Goal: Information Seeking & Learning: Find specific fact

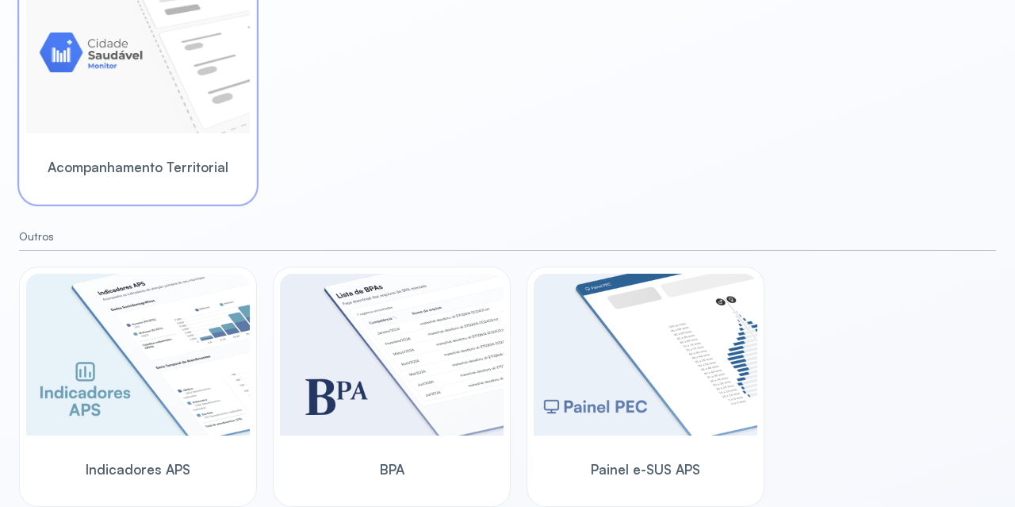
click at [194, 164] on span "Acompanhamento Territorial" at bounding box center [138, 167] width 181 height 17
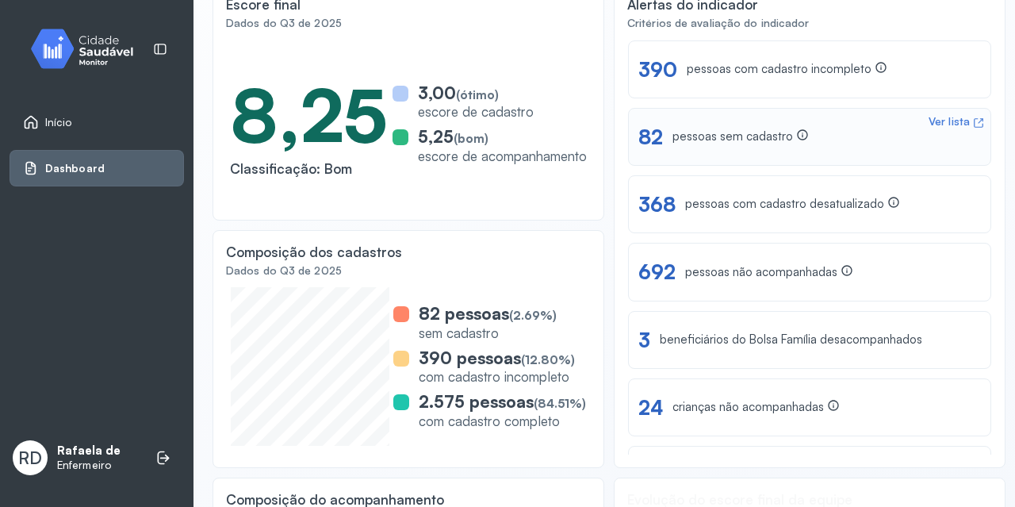
scroll to position [151, 0]
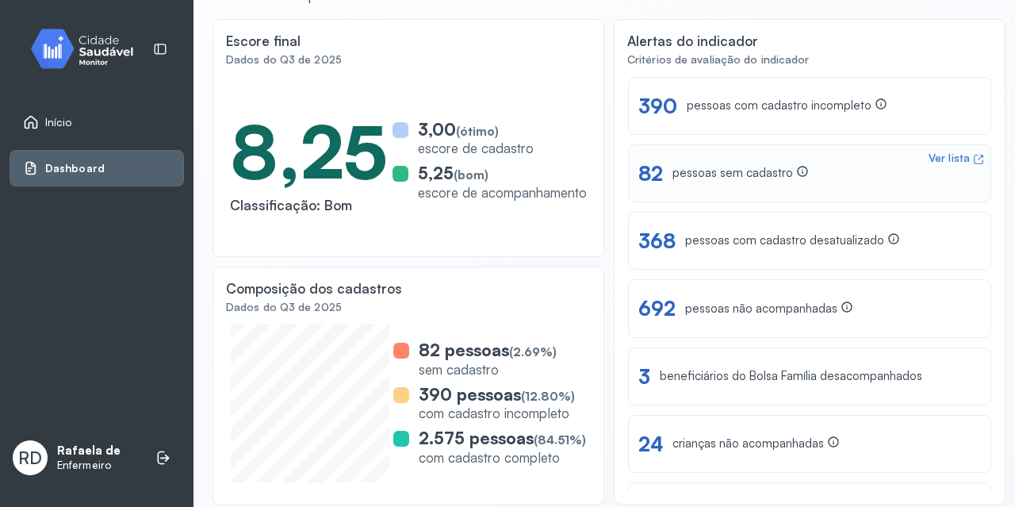
click at [832, 182] on div "Ver lista 82 pessoas sem cadastro" at bounding box center [809, 173] width 342 height 25
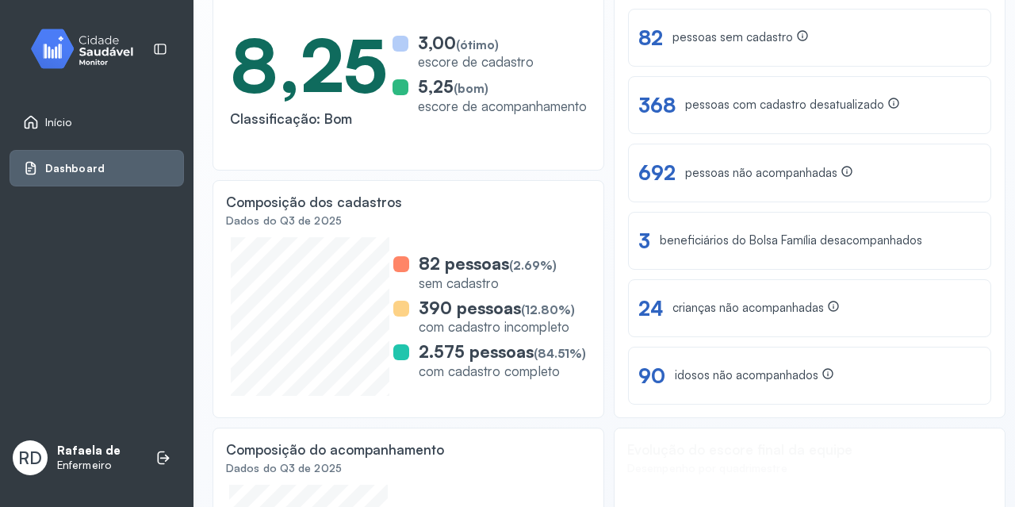
scroll to position [238, 0]
click at [710, 179] on div "pessoas não acompanhadas" at bounding box center [769, 172] width 168 height 17
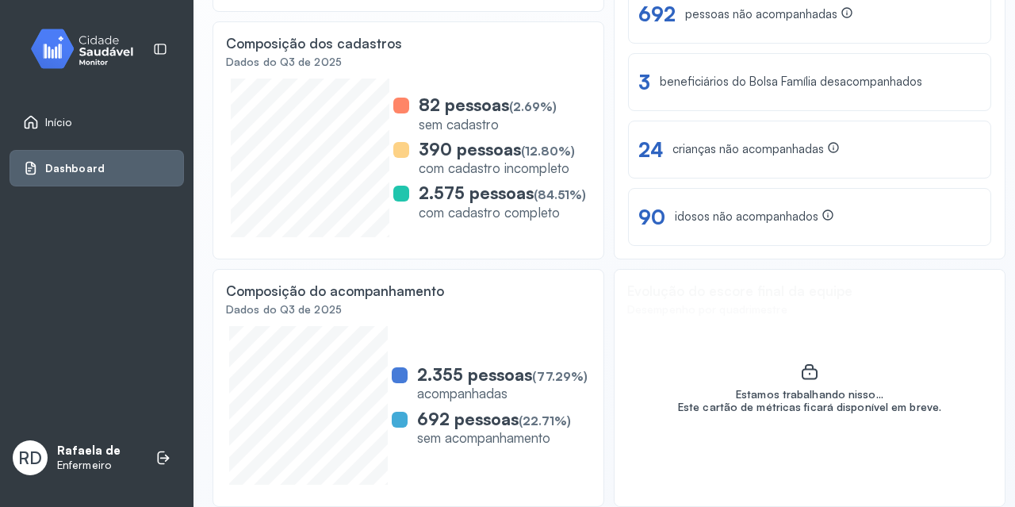
scroll to position [468, 0]
click at [44, 131] on div "Início" at bounding box center [97, 122] width 174 height 36
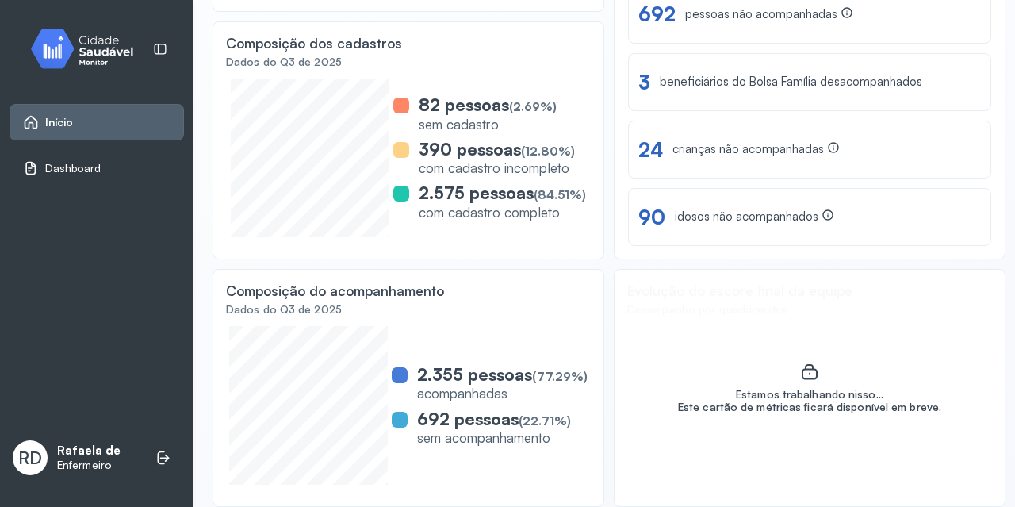
click at [103, 174] on link "Dashboard" at bounding box center [96, 168] width 147 height 16
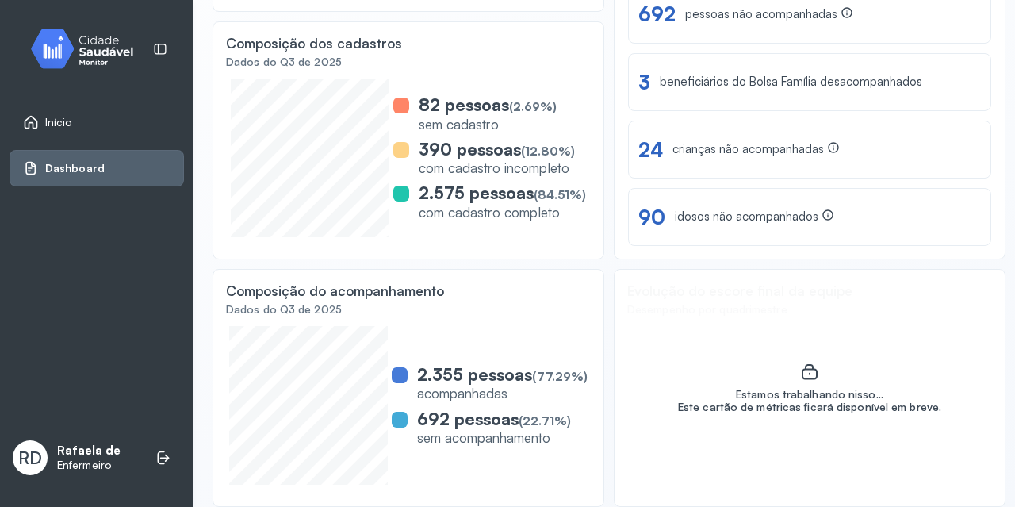
click at [132, 125] on link "Início" at bounding box center [96, 122] width 147 height 16
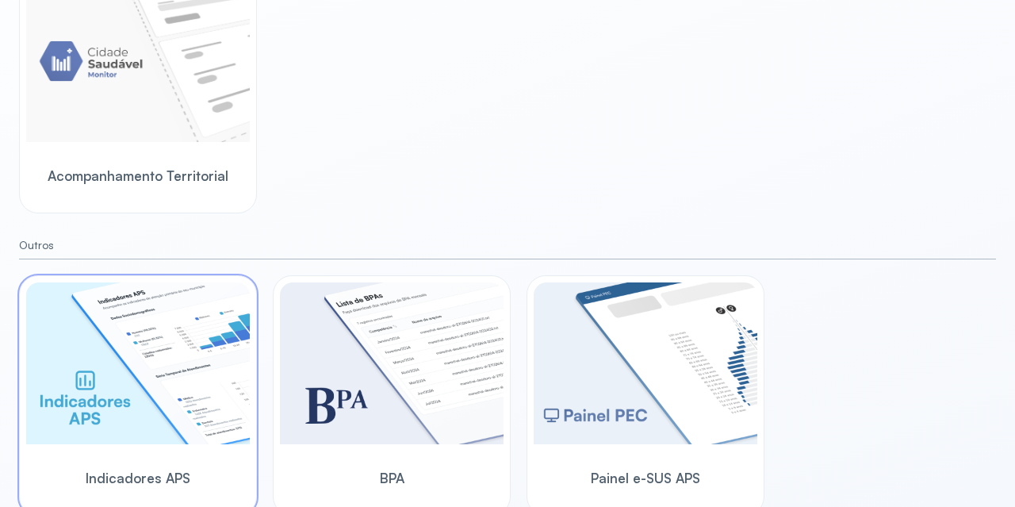
scroll to position [519, 0]
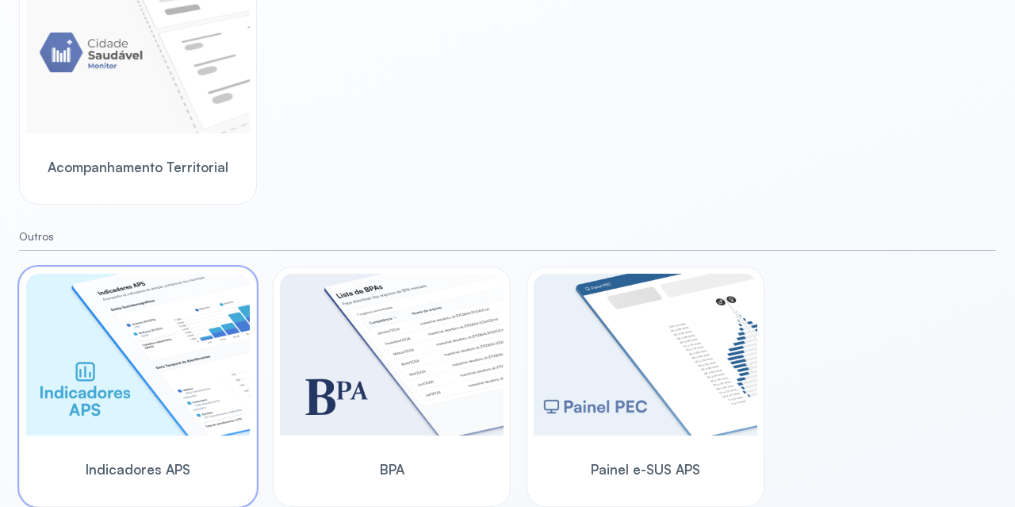
click at [212, 358] on img at bounding box center [138, 355] width 224 height 162
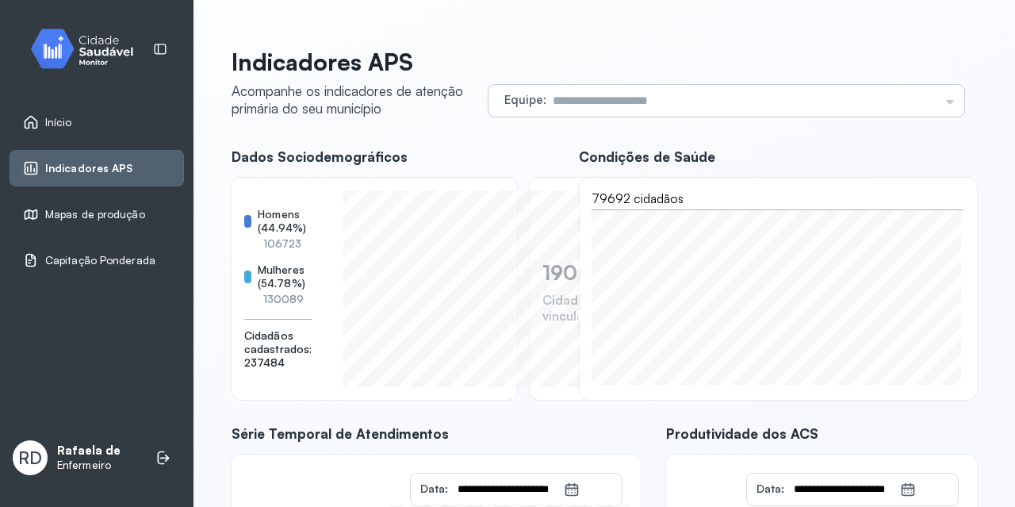
click at [553, 103] on input "text" at bounding box center [742, 101] width 392 height 32
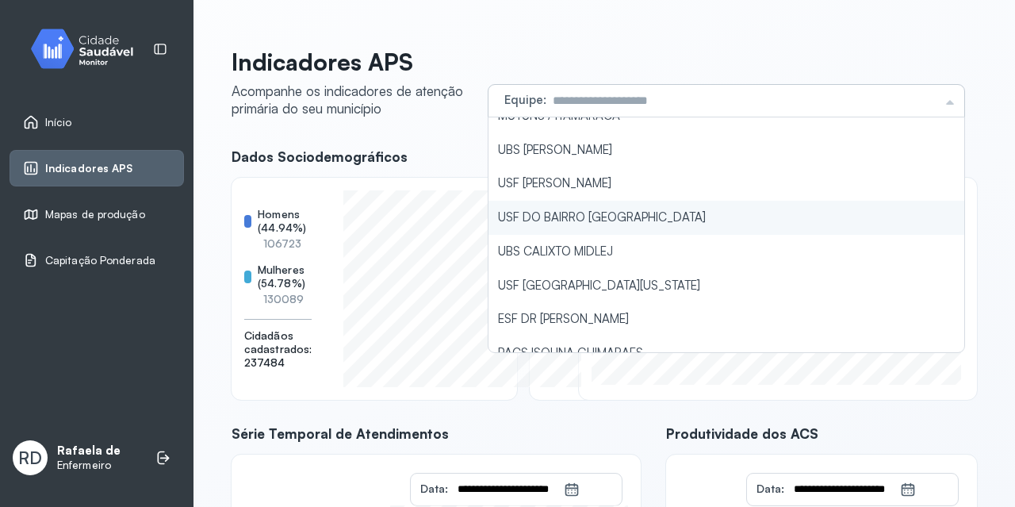
scroll to position [793, 0]
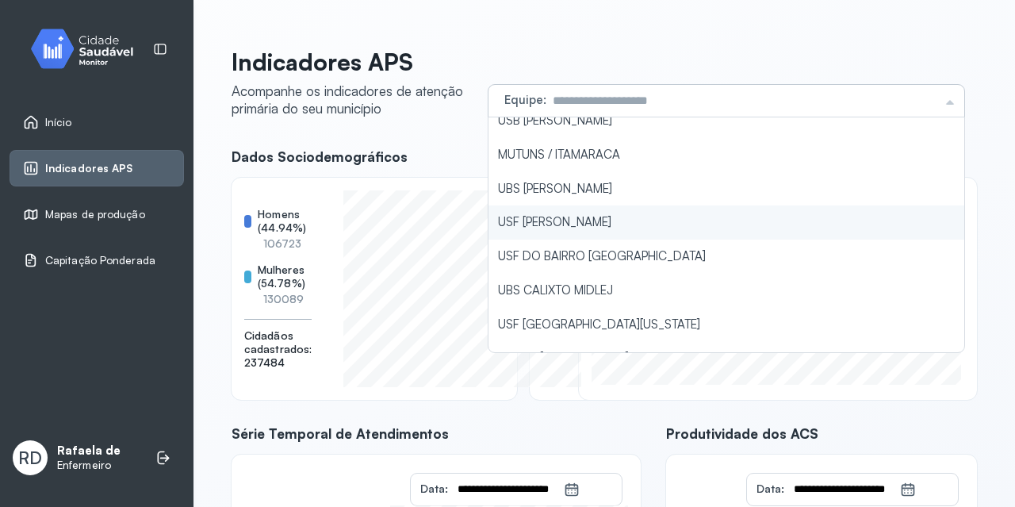
type input "**********"
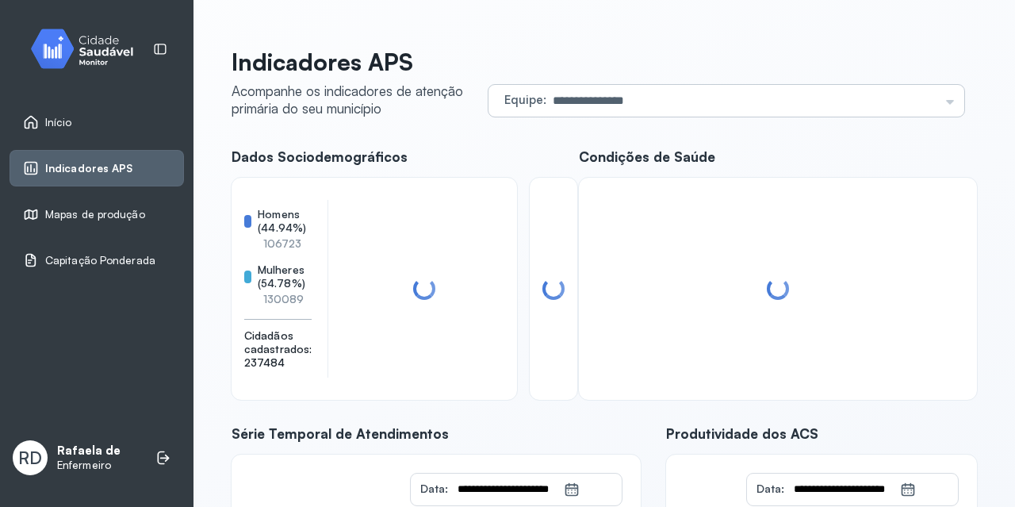
click at [557, 223] on div "**********" at bounding box center [603, 410] width 745 height 724
click at [986, 281] on div "**********" at bounding box center [603, 404] width 821 height 809
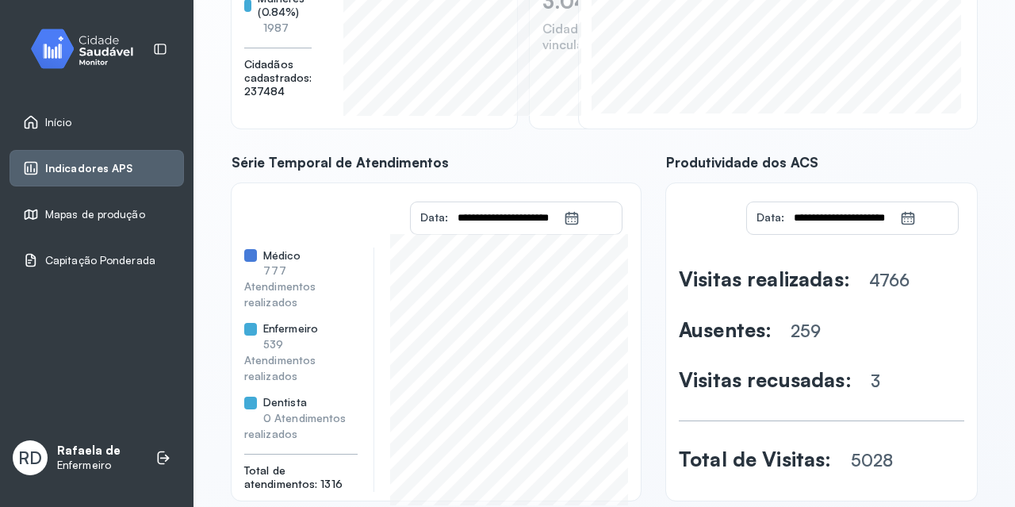
scroll to position [303, 0]
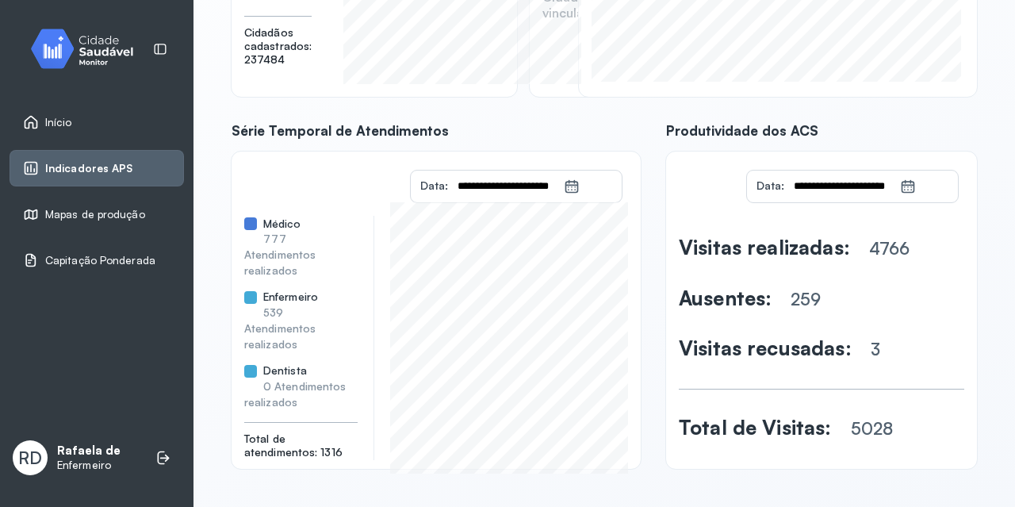
click at [102, 117] on link "Início" at bounding box center [96, 122] width 147 height 16
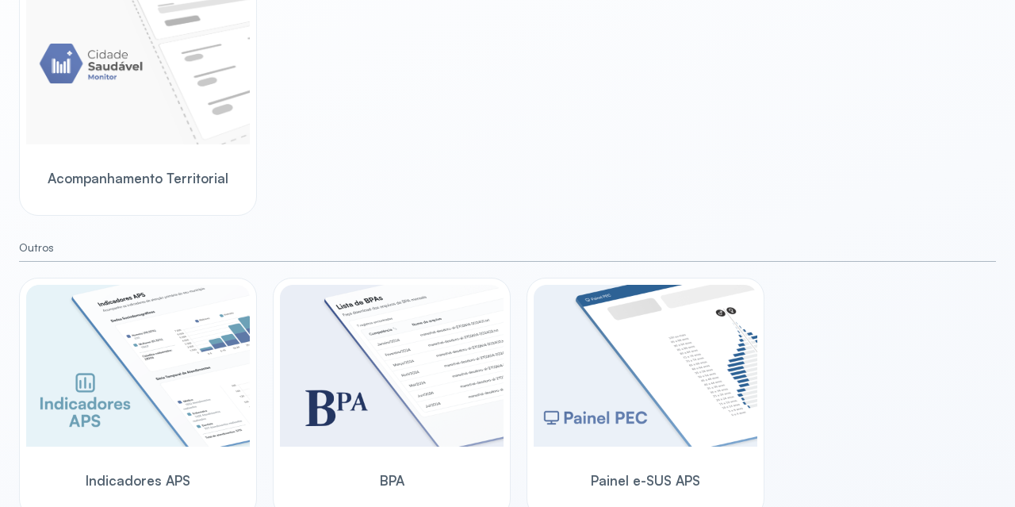
scroll to position [519, 0]
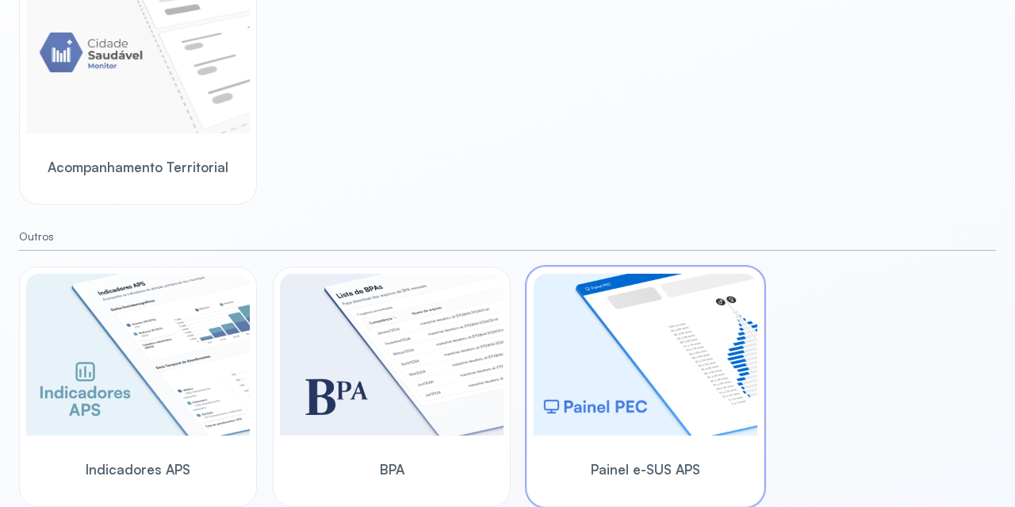
click at [641, 330] on img at bounding box center [646, 355] width 224 height 162
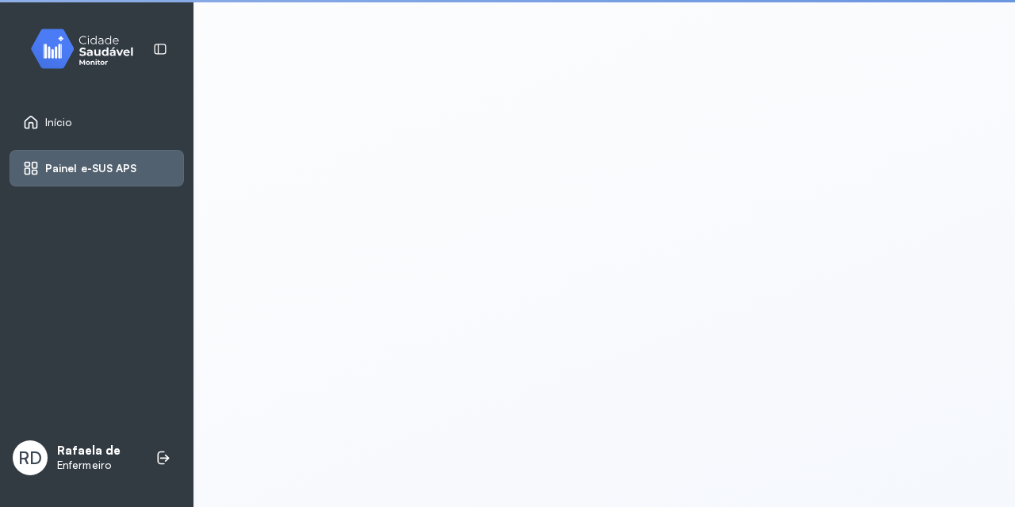
scroll to position [3, 0]
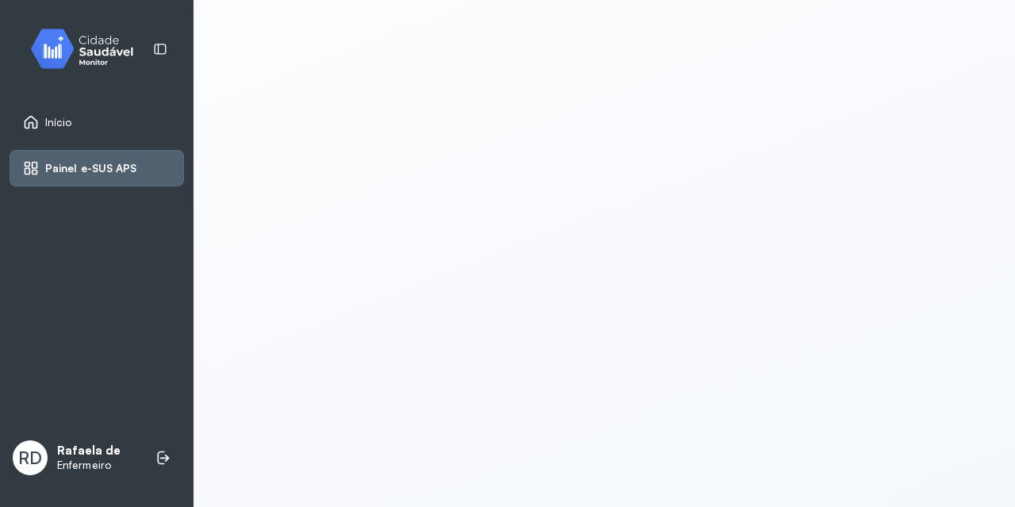
click at [136, 117] on link "Início" at bounding box center [96, 122] width 147 height 16
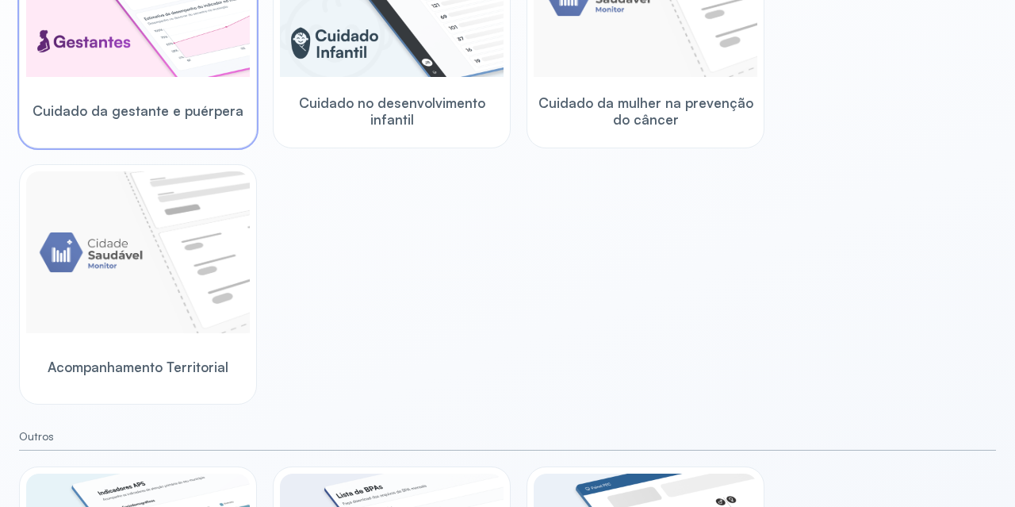
scroll to position [320, 0]
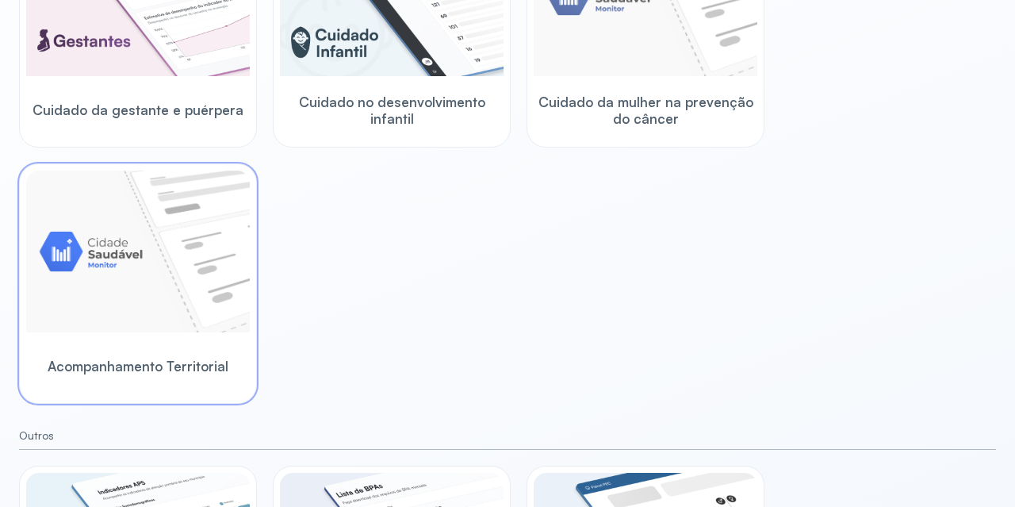
click at [190, 251] on img at bounding box center [138, 251] width 224 height 162
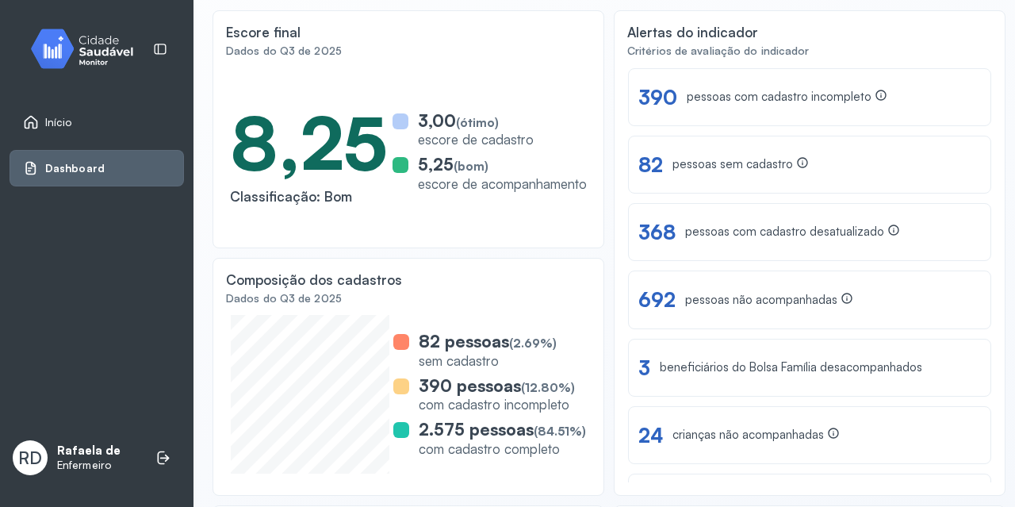
scroll to position [151, 0]
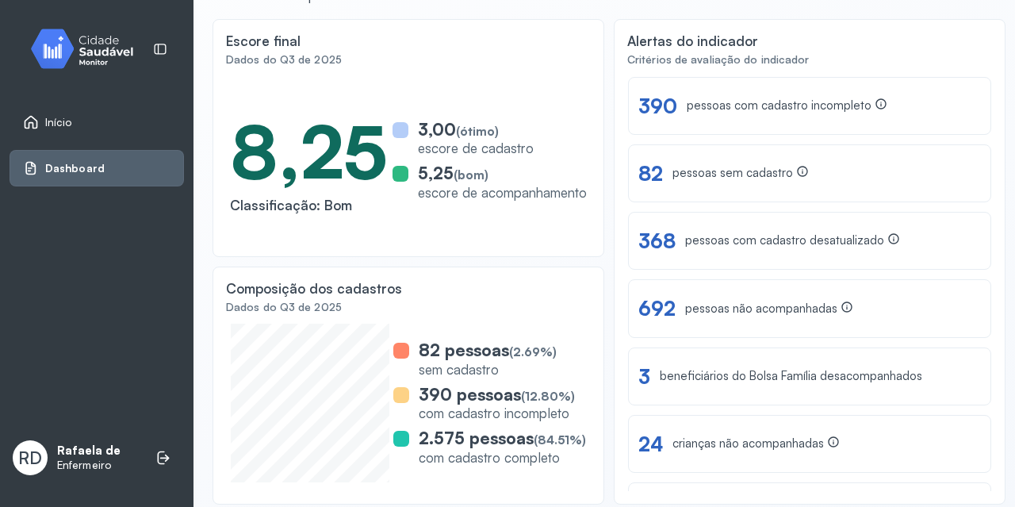
click at [130, 120] on link "Início" at bounding box center [96, 122] width 147 height 16
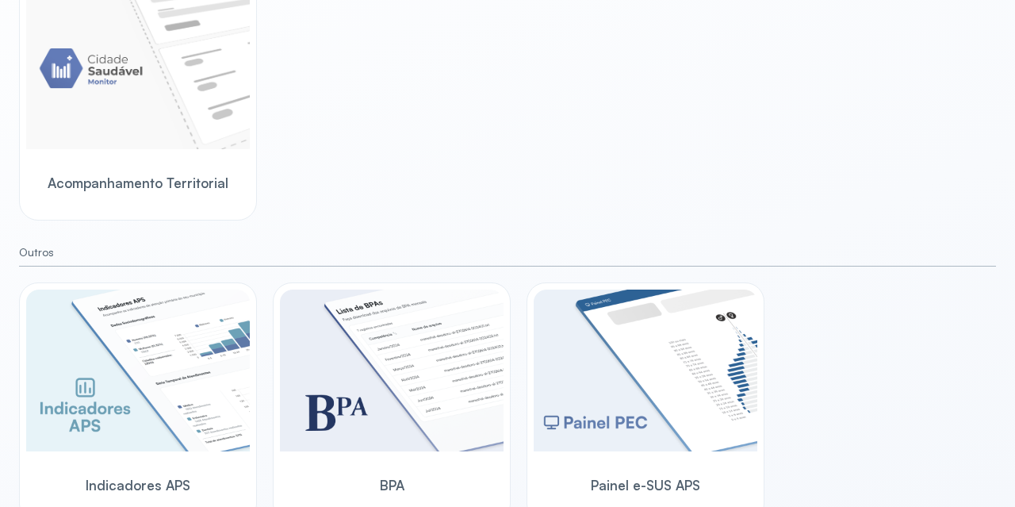
scroll to position [519, 0]
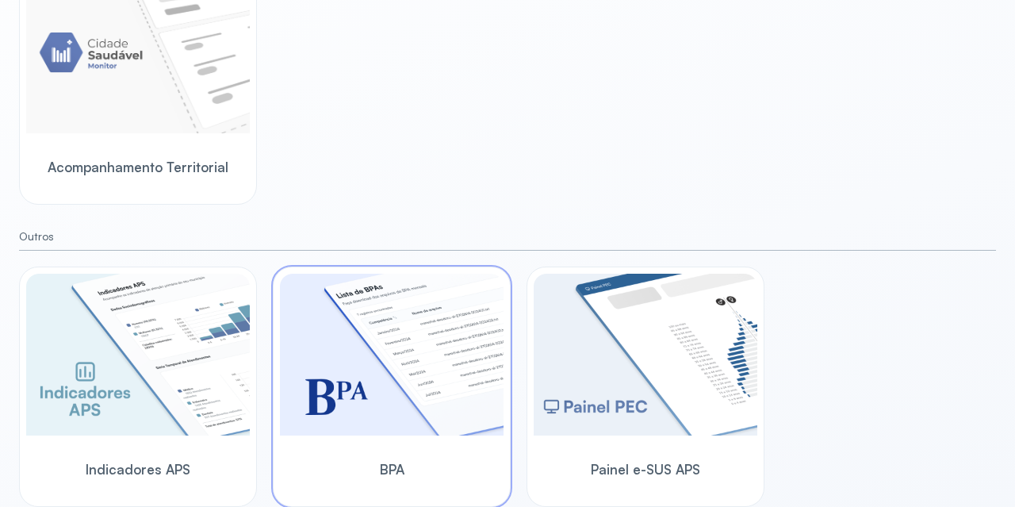
click at [311, 375] on img at bounding box center [392, 355] width 224 height 162
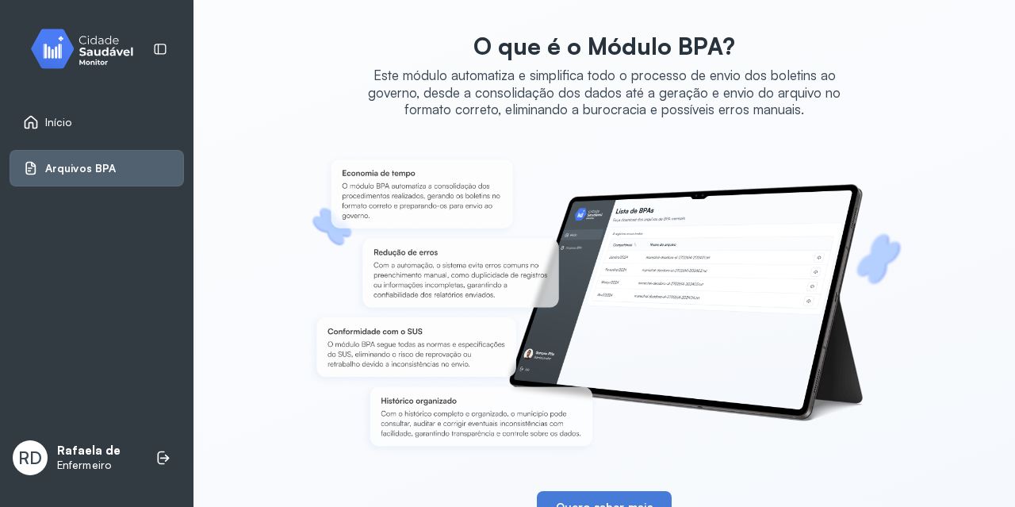
click at [79, 121] on link "Início" at bounding box center [96, 122] width 147 height 16
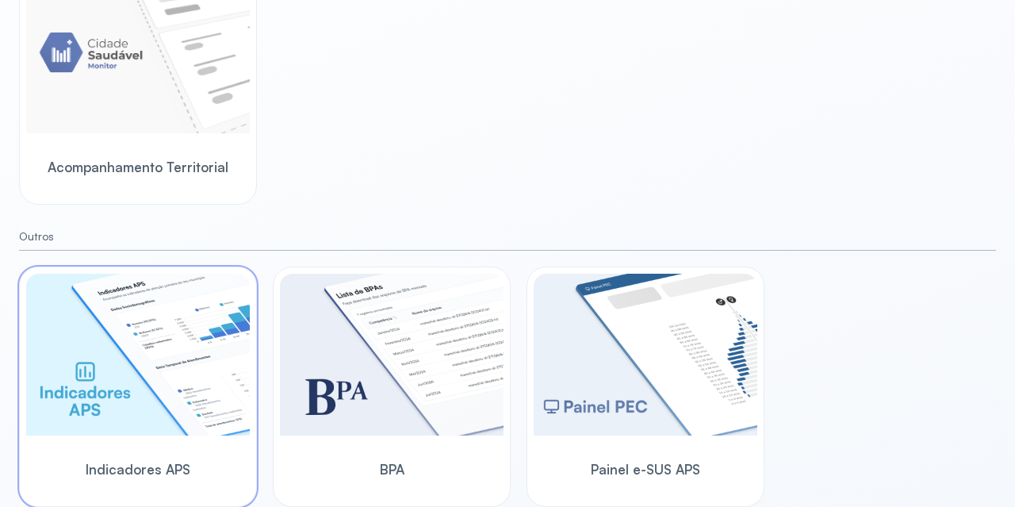
click at [187, 311] on img at bounding box center [138, 355] width 224 height 162
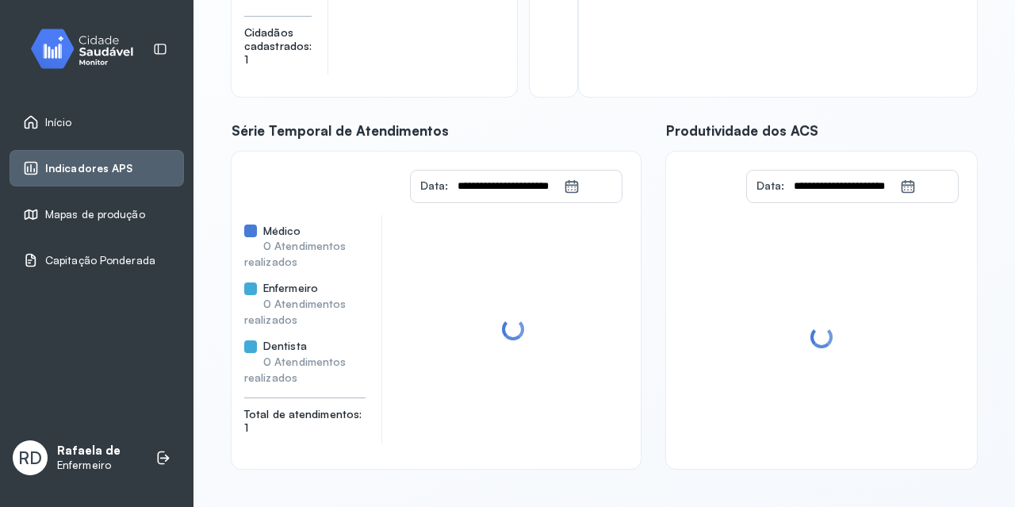
scroll to position [303, 0]
click at [86, 222] on div "Mapas de produção" at bounding box center [84, 214] width 122 height 16
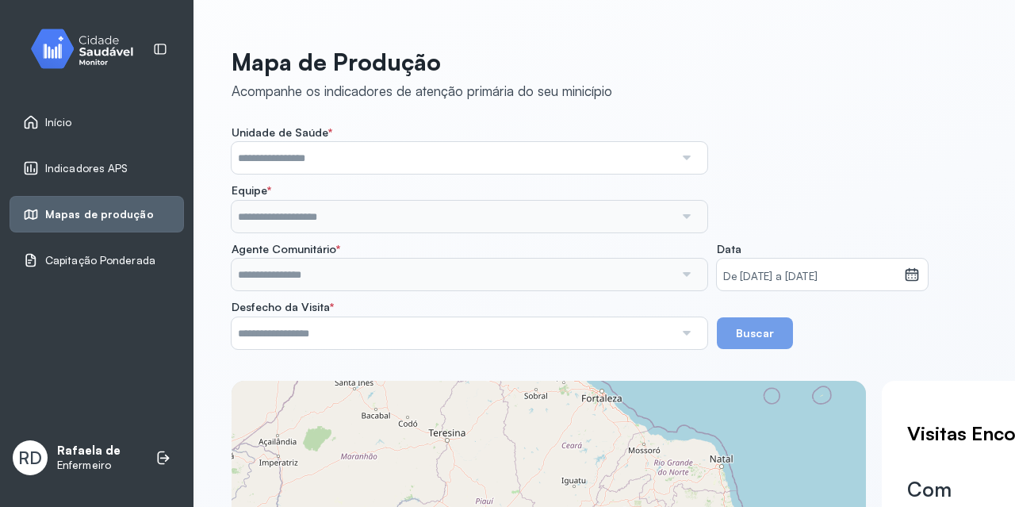
click at [509, 154] on input "text" at bounding box center [452, 158] width 442 height 32
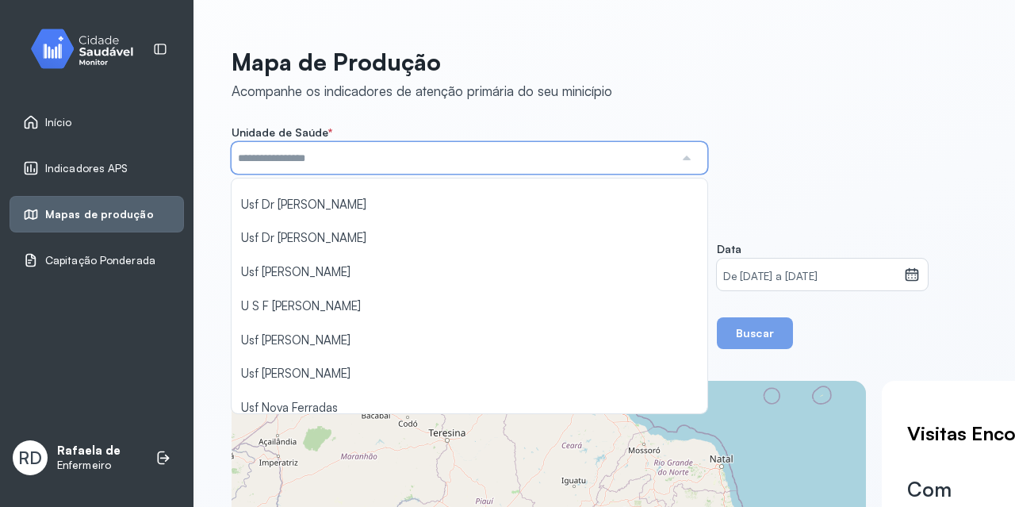
scroll to position [951, 0]
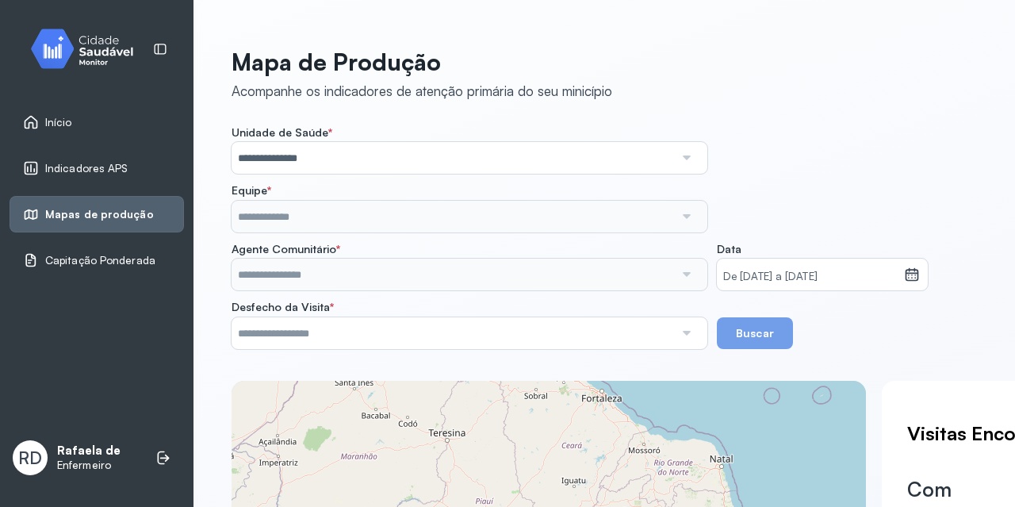
click at [327, 255] on div "**********" at bounding box center [603, 237] width 745 height 224
click at [867, 174] on div "**********" at bounding box center [603, 237] width 745 height 224
click at [578, 214] on input "text" at bounding box center [452, 217] width 442 height 32
click at [564, 257] on div "**********" at bounding box center [603, 237] width 745 height 224
click at [820, 179] on div "**********" at bounding box center [603, 237] width 745 height 224
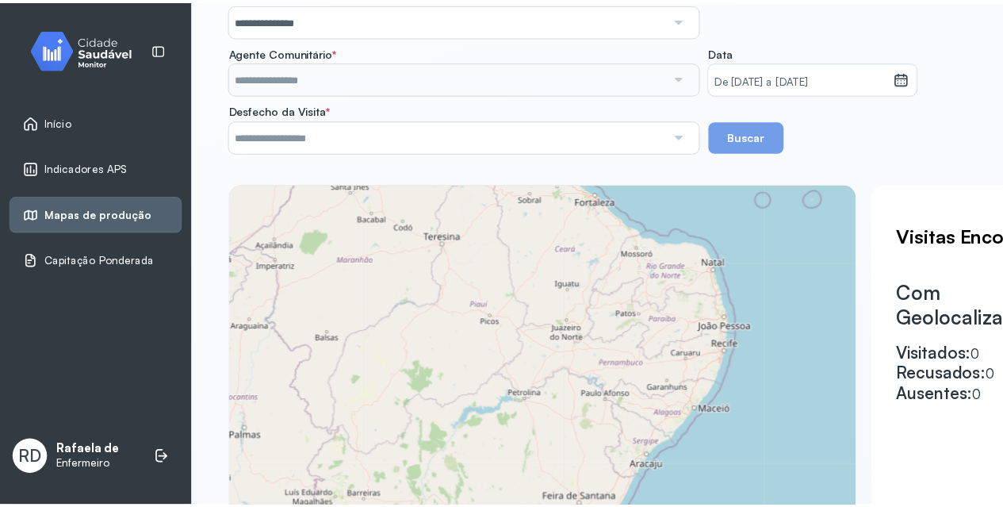
scroll to position [159, 0]
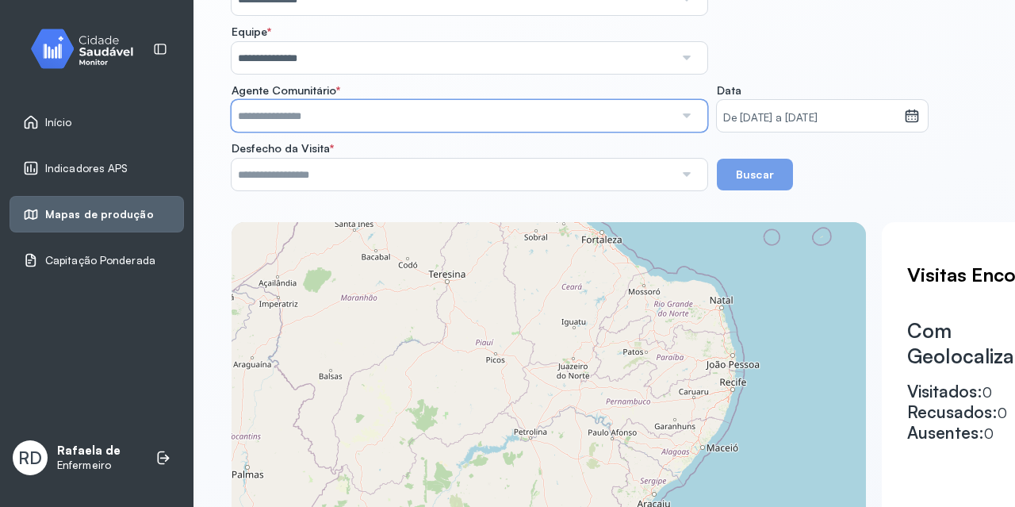
click at [610, 105] on input "text" at bounding box center [452, 116] width 442 height 32
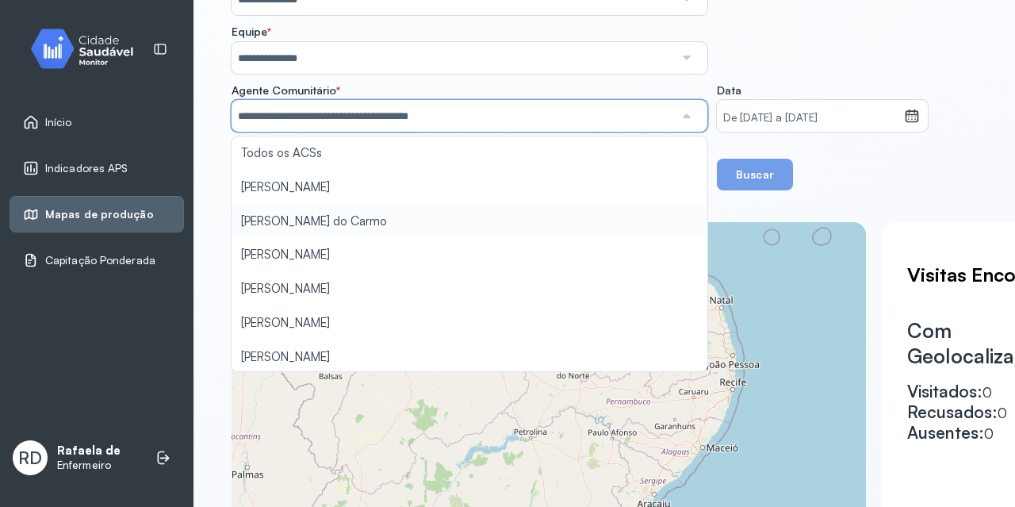
click at [488, 224] on div "**********" at bounding box center [603, 293] width 745 height 809
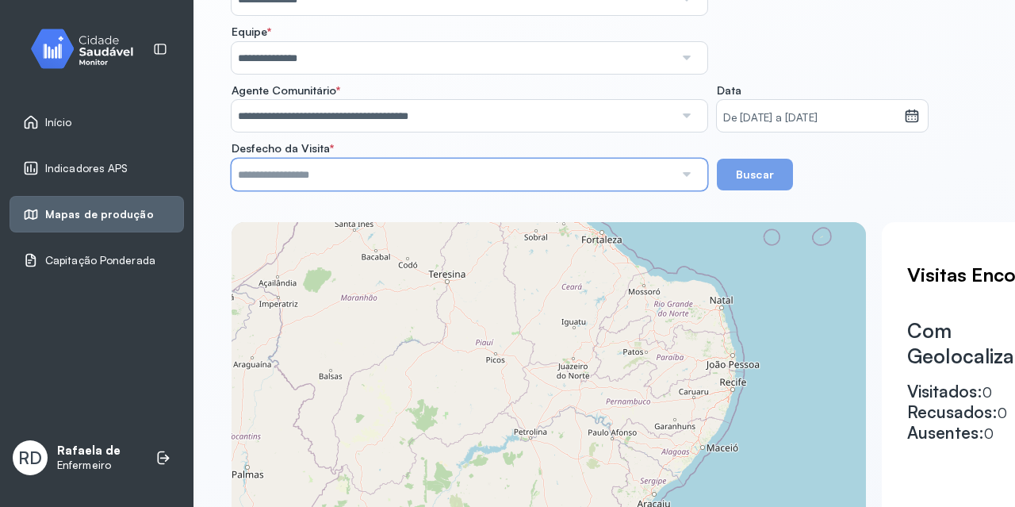
click at [645, 176] on input "text" at bounding box center [452, 175] width 442 height 32
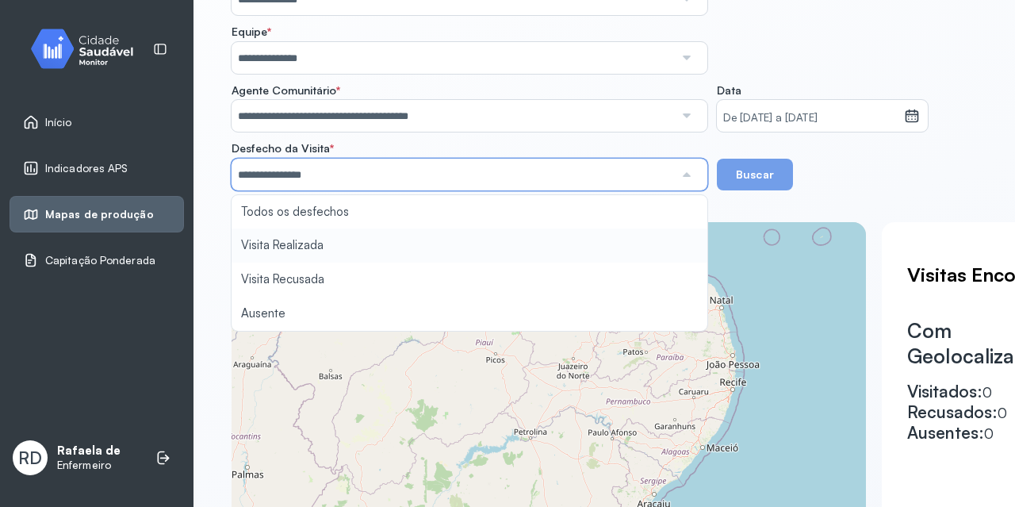
click at [610, 239] on div "**********" at bounding box center [603, 293] width 745 height 809
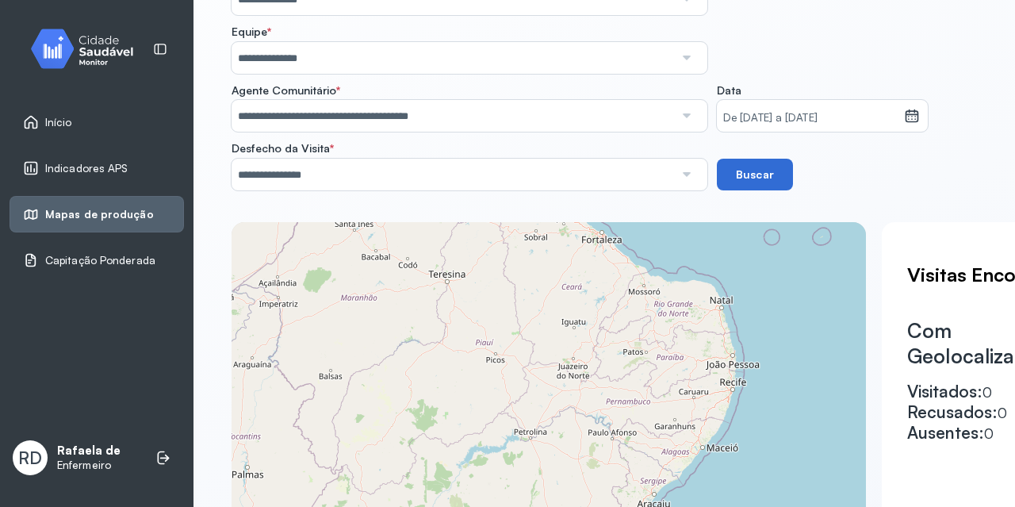
click at [752, 173] on button "Buscar" at bounding box center [755, 175] width 76 height 32
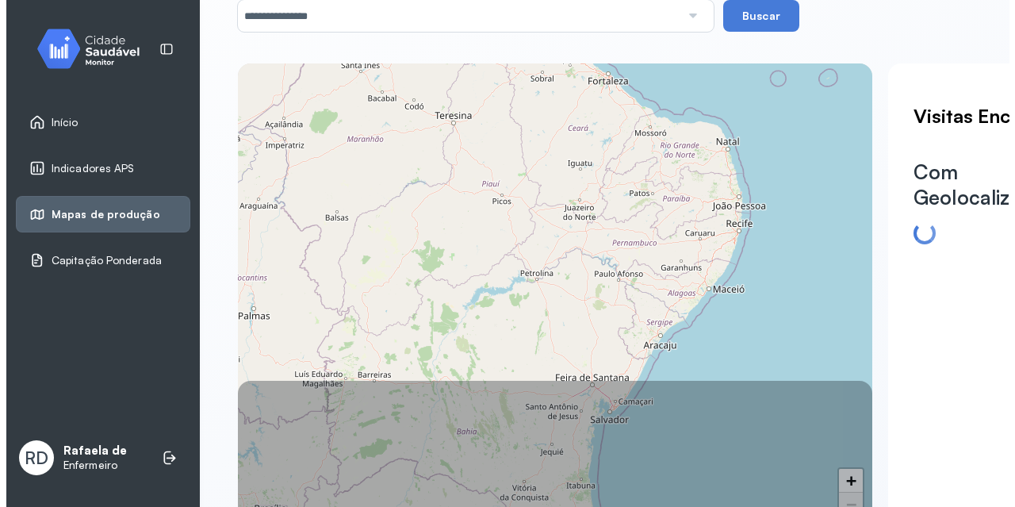
scroll to position [396, 0]
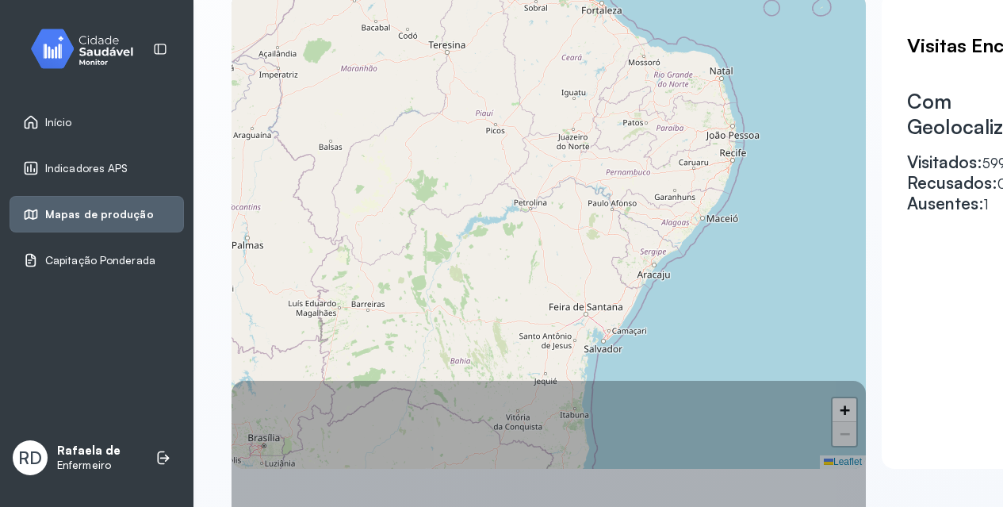
drag, startPoint x: 629, startPoint y: 503, endPoint x: 743, endPoint y: 490, distance: 114.1
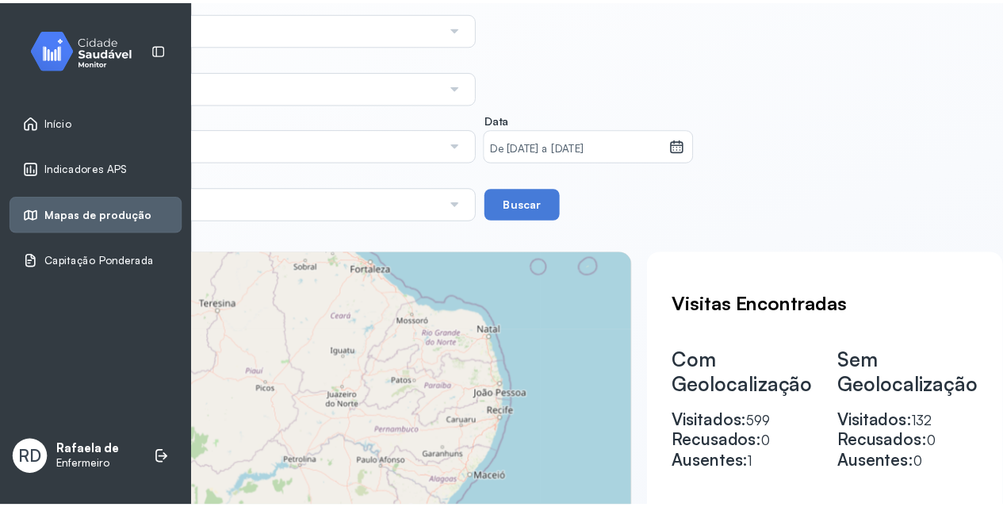
scroll to position [79, 227]
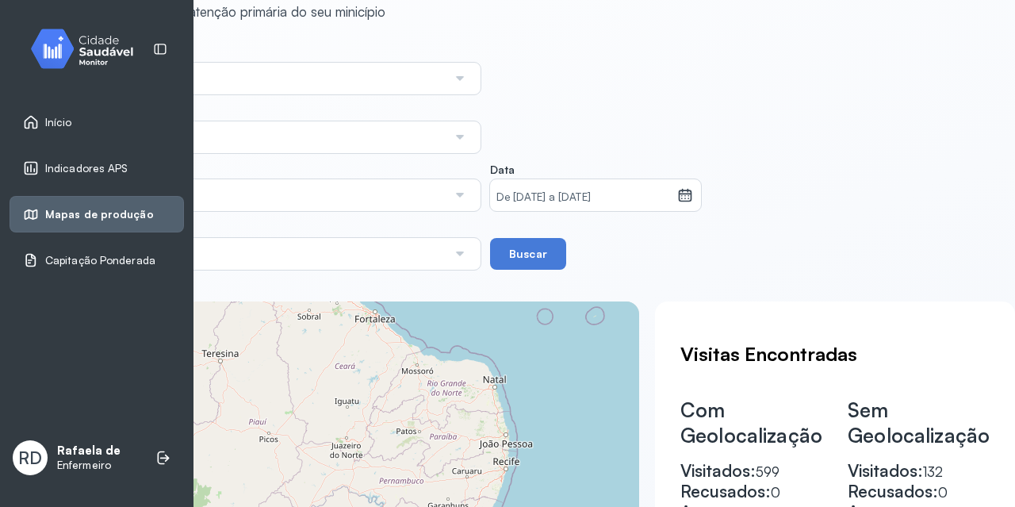
click at [547, 197] on small "De 01/05/2025 a 15/08/2025" at bounding box center [583, 197] width 174 height 16
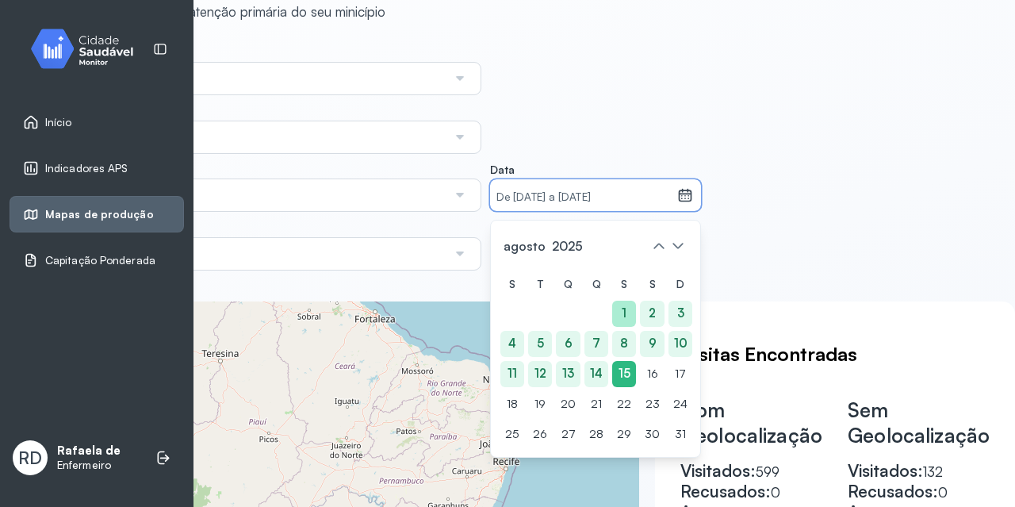
click at [608, 331] on div "1" at bounding box center [596, 344] width 24 height 26
click at [623, 376] on div "15" at bounding box center [624, 374] width 24 height 26
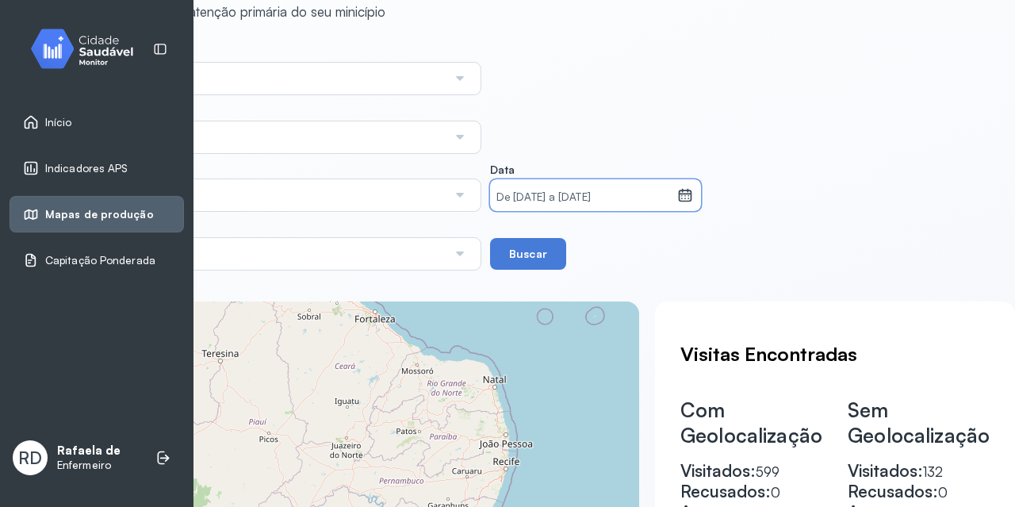
click at [754, 215] on div "**********" at bounding box center [377, 368] width 783 height 856
click at [529, 254] on button "Buscar" at bounding box center [528, 254] width 76 height 32
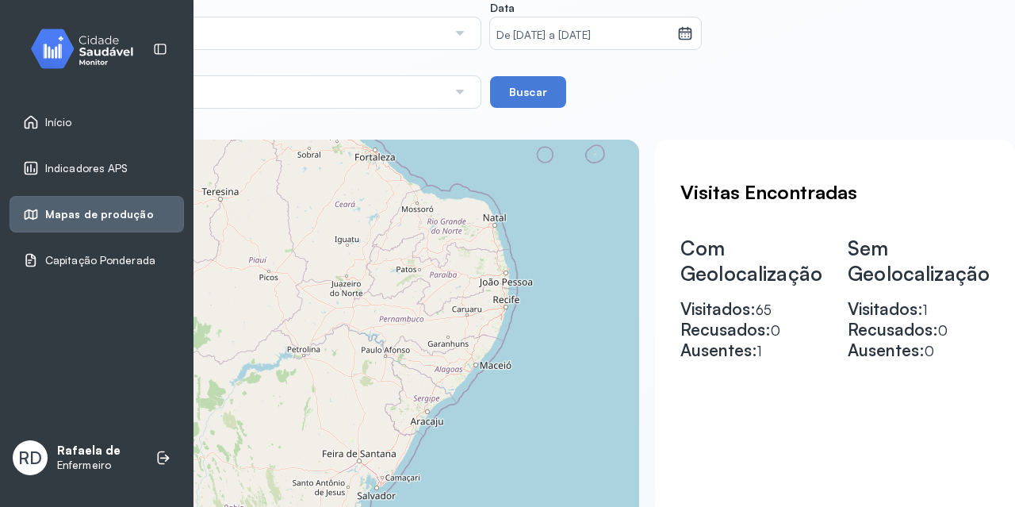
scroll to position [362, 227]
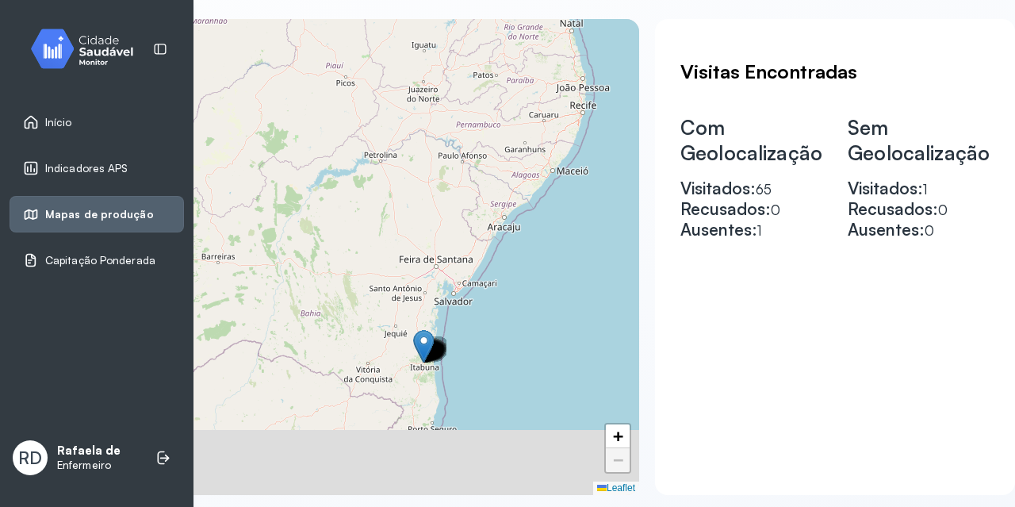
drag, startPoint x: 421, startPoint y: 431, endPoint x: 500, endPoint y: 355, distance: 109.9
click at [500, 355] on div "+ − Leaflet" at bounding box center [322, 257] width 634 height 476
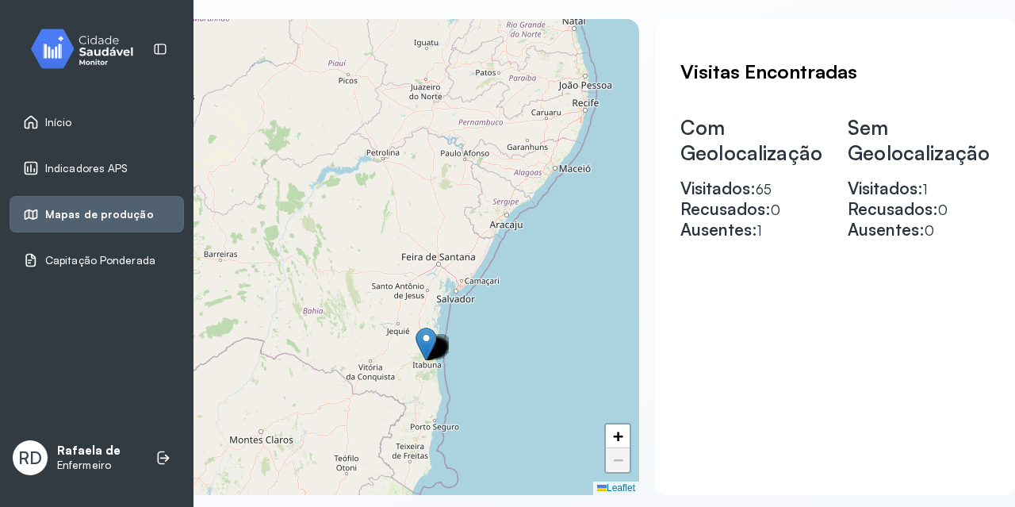
click at [419, 383] on div "+ − Leaflet" at bounding box center [322, 257] width 634 height 476
click at [609, 434] on link "+" at bounding box center [618, 436] width 24 height 24
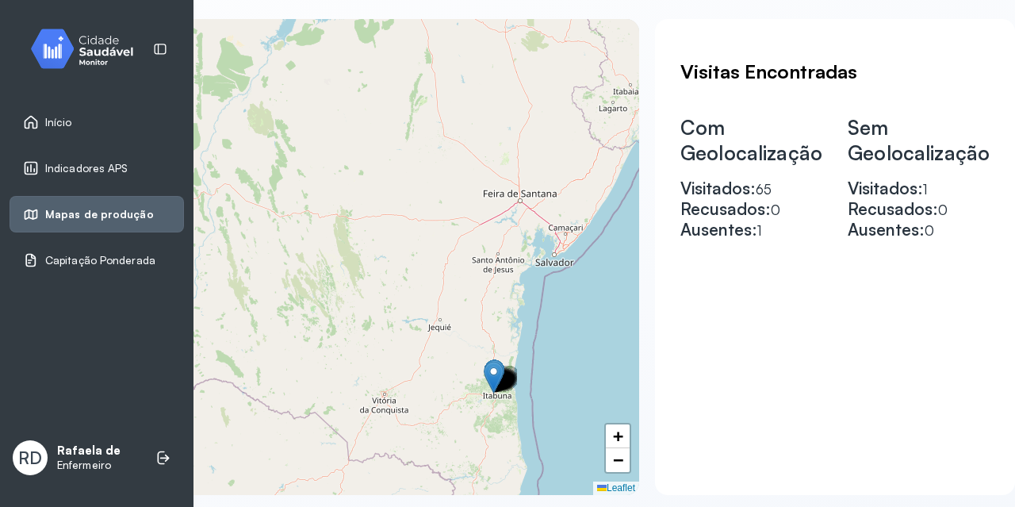
drag, startPoint x: 567, startPoint y: 366, endPoint x: 515, endPoint y: 255, distance: 122.7
click at [519, 265] on div "+ − Leaflet" at bounding box center [322, 257] width 634 height 476
click at [513, 253] on div "+ − Leaflet" at bounding box center [322, 257] width 634 height 476
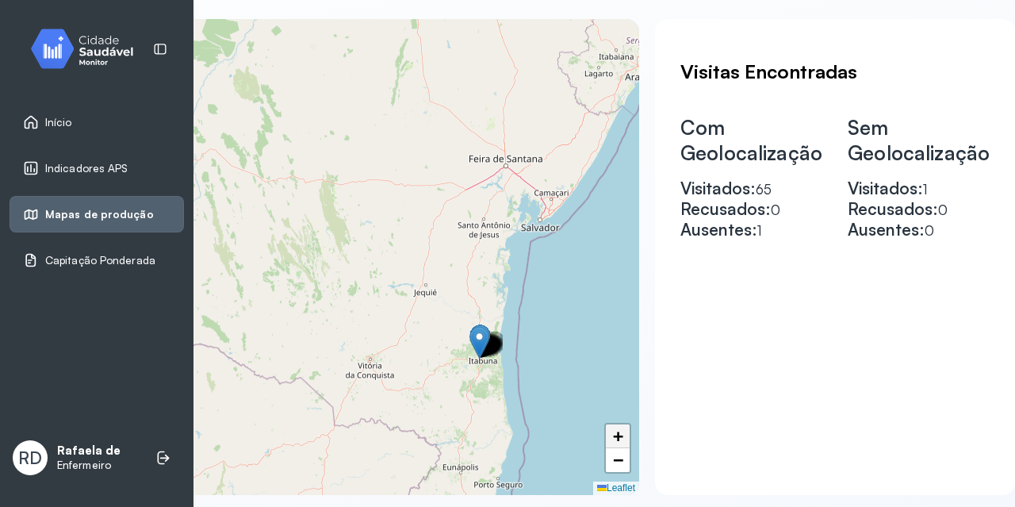
click at [619, 434] on span "+" at bounding box center [618, 436] width 10 height 20
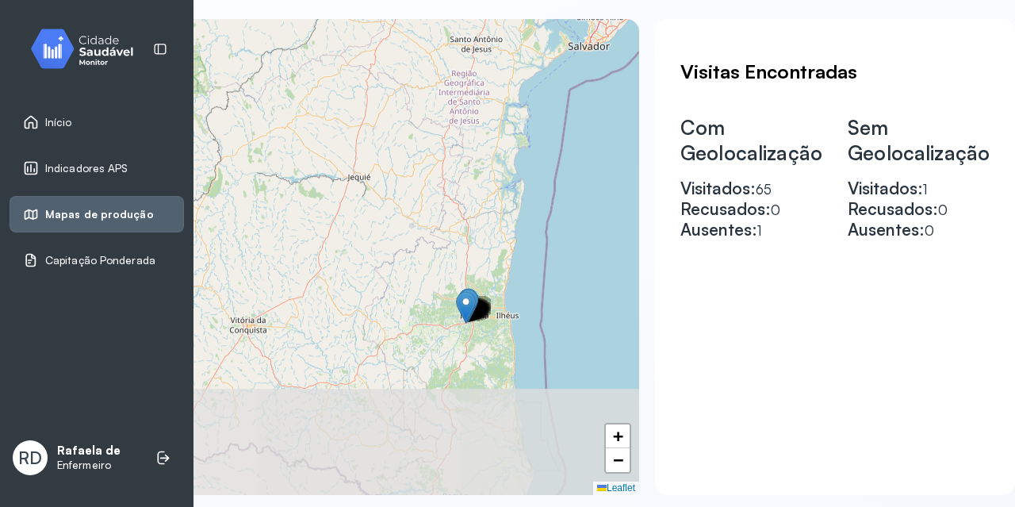
drag, startPoint x: 544, startPoint y: 324, endPoint x: 374, endPoint y: 188, distance: 217.7
click at [374, 188] on div "+ − Leaflet" at bounding box center [322, 257] width 634 height 476
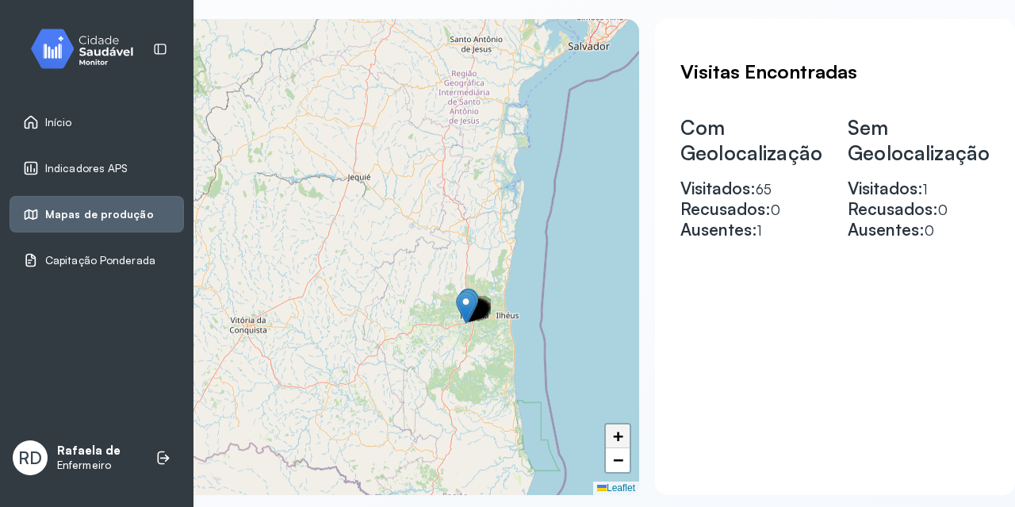
click at [623, 438] on span "+" at bounding box center [618, 436] width 10 height 20
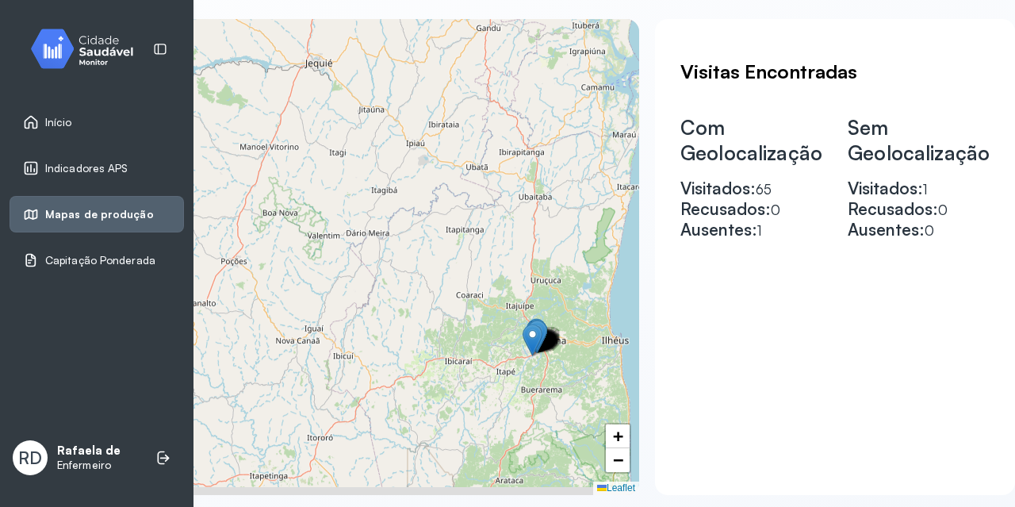
drag, startPoint x: 505, startPoint y: 364, endPoint x: 341, endPoint y: 258, distance: 195.5
click at [341, 258] on div "+ − Leaflet" at bounding box center [322, 257] width 634 height 476
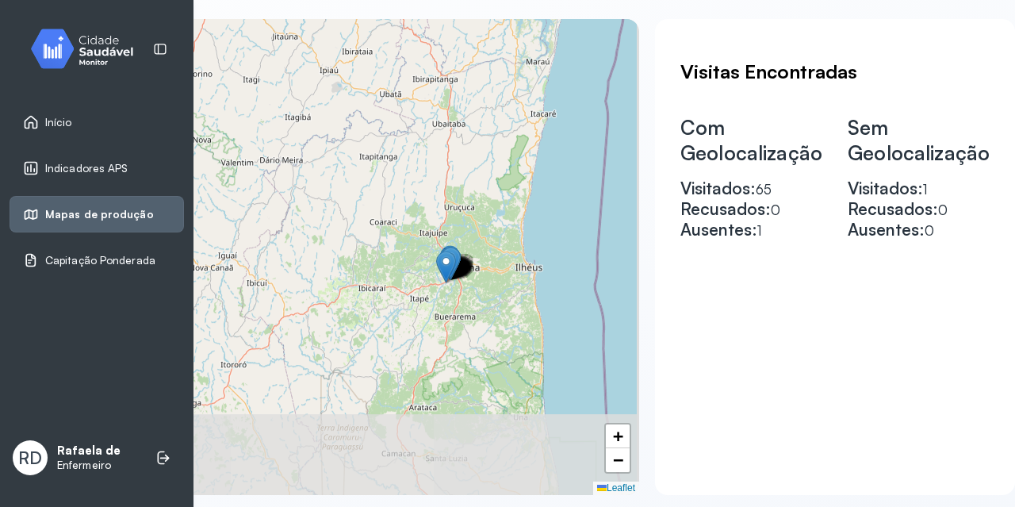
click at [341, 258] on div "+ − Leaflet" at bounding box center [322, 257] width 634 height 476
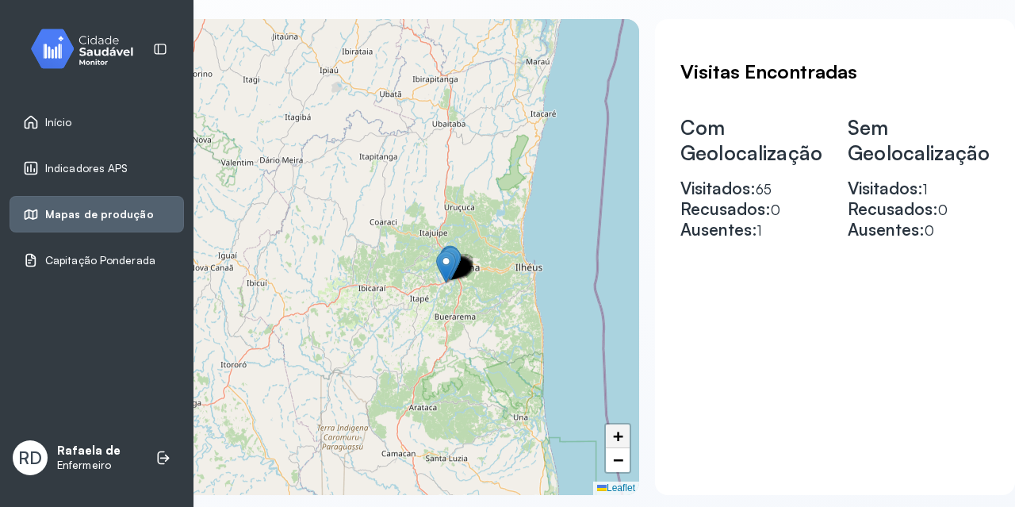
click at [617, 435] on span "+" at bounding box center [618, 436] width 10 height 20
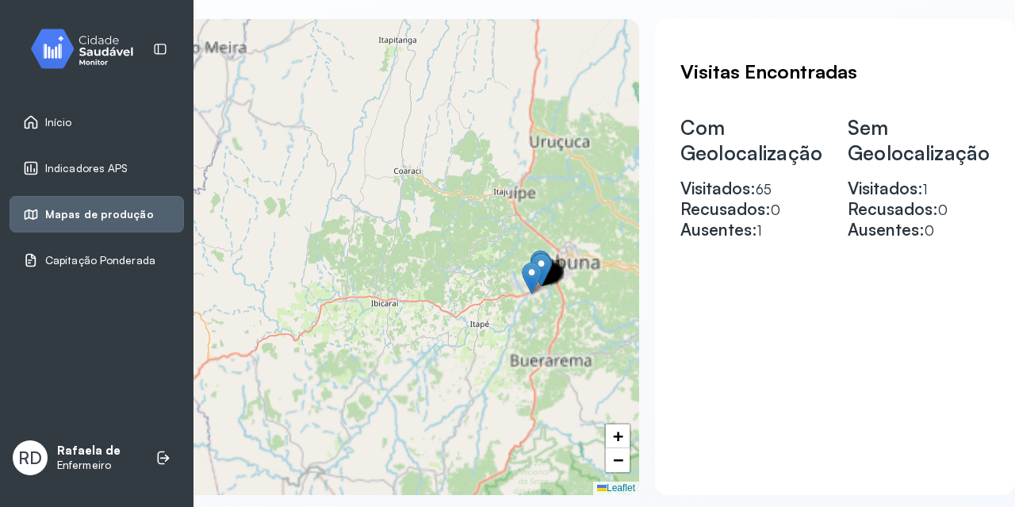
drag, startPoint x: 552, startPoint y: 385, endPoint x: 457, endPoint y: 319, distance: 115.0
click at [457, 319] on div "+ − Leaflet" at bounding box center [322, 257] width 634 height 476
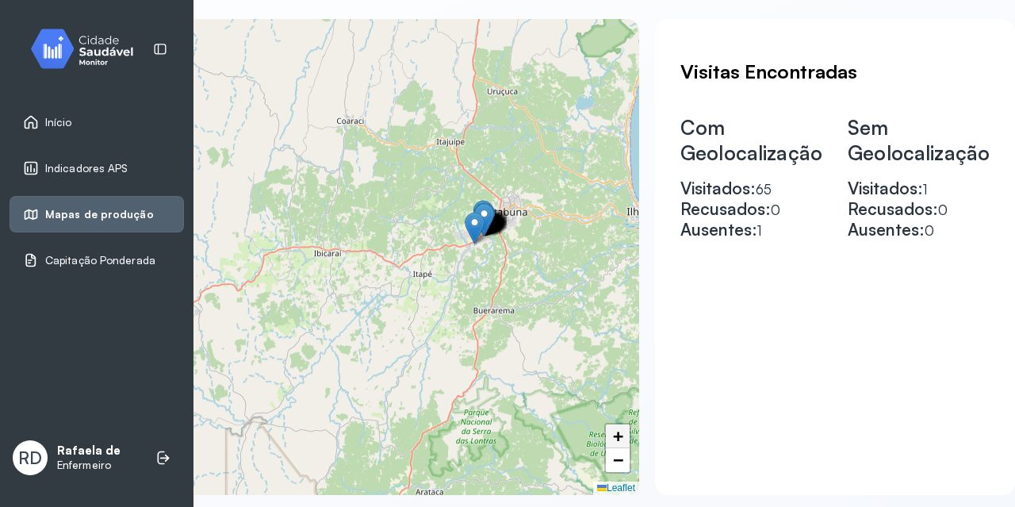
click at [613, 428] on span "+" at bounding box center [618, 436] width 10 height 20
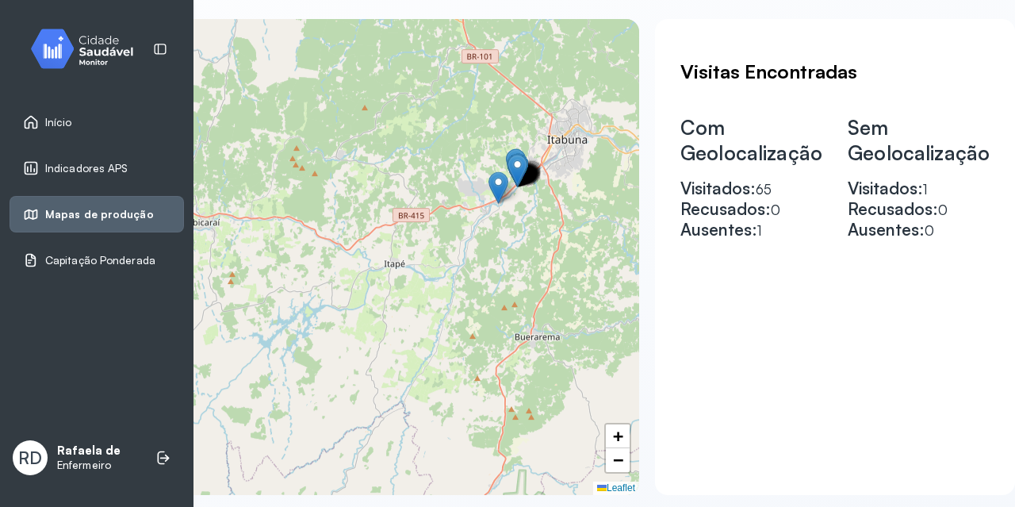
drag, startPoint x: 564, startPoint y: 368, endPoint x: 388, endPoint y: 336, distance: 178.1
click at [388, 336] on div "+ − Leaflet" at bounding box center [322, 257] width 634 height 476
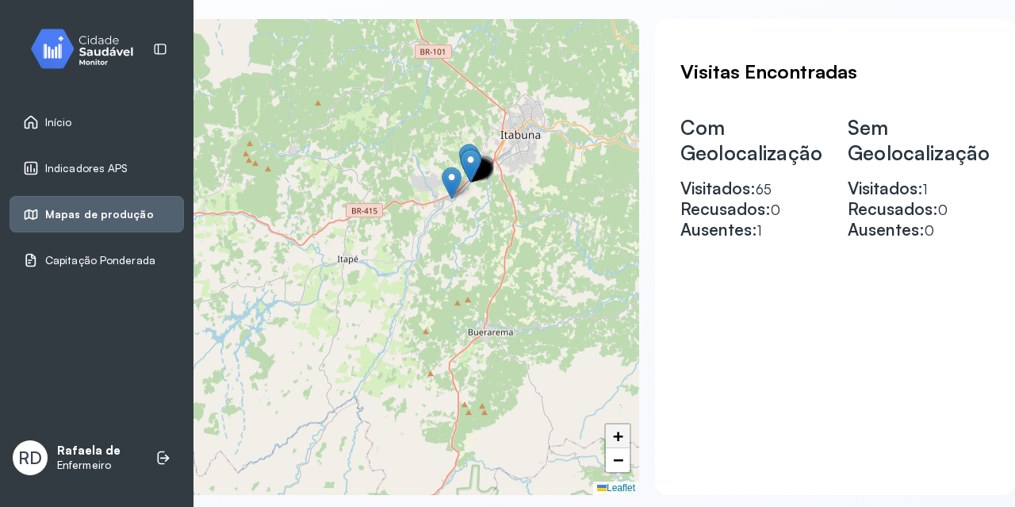
click at [620, 442] on span "+" at bounding box center [618, 436] width 10 height 20
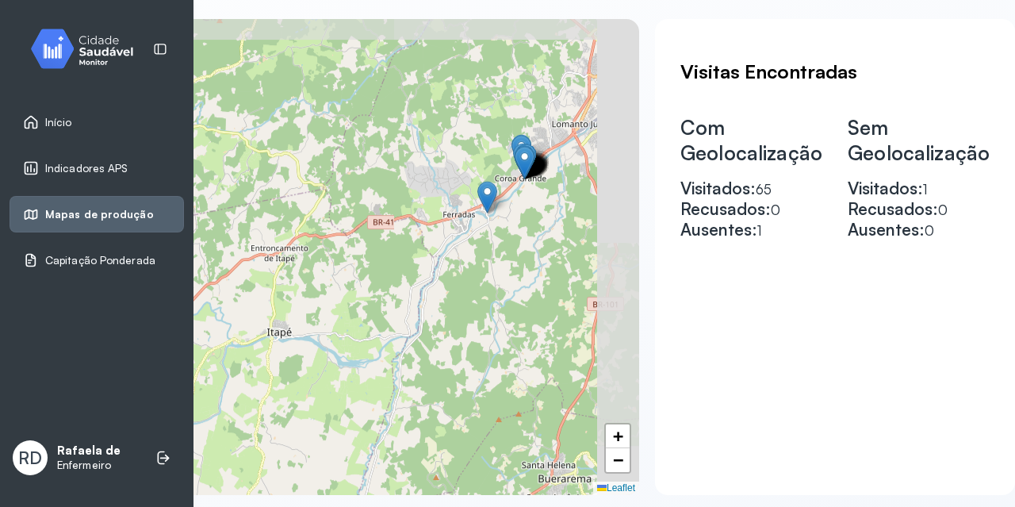
drag, startPoint x: 575, startPoint y: 323, endPoint x: 469, endPoint y: 407, distance: 134.8
click at [469, 407] on div "+ − Leaflet" at bounding box center [322, 257] width 634 height 476
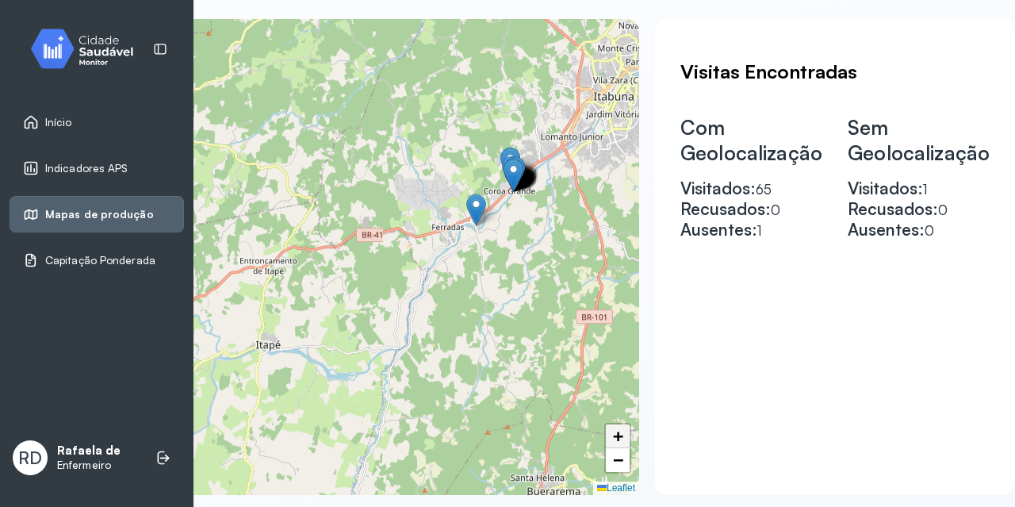
click at [622, 436] on span "+" at bounding box center [618, 436] width 10 height 20
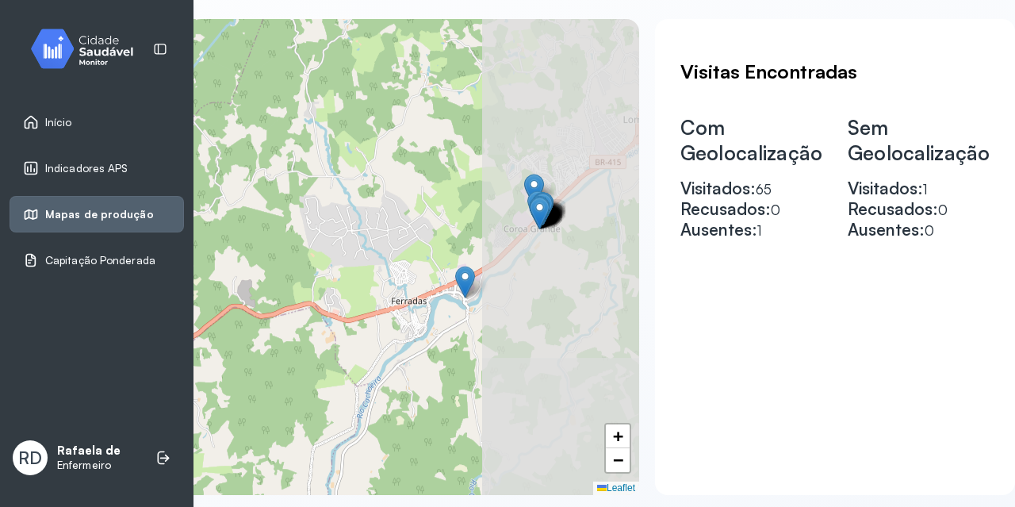
drag, startPoint x: 557, startPoint y: 268, endPoint x: 392, endPoint y: 372, distance: 194.9
click at [392, 372] on div "+ − Leaflet" at bounding box center [322, 257] width 634 height 476
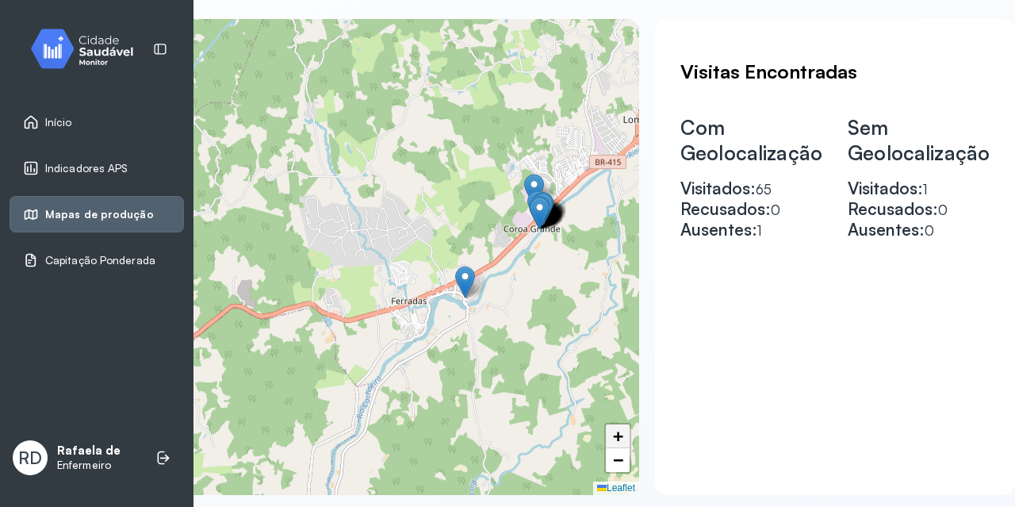
click at [619, 430] on span "+" at bounding box center [618, 436] width 10 height 20
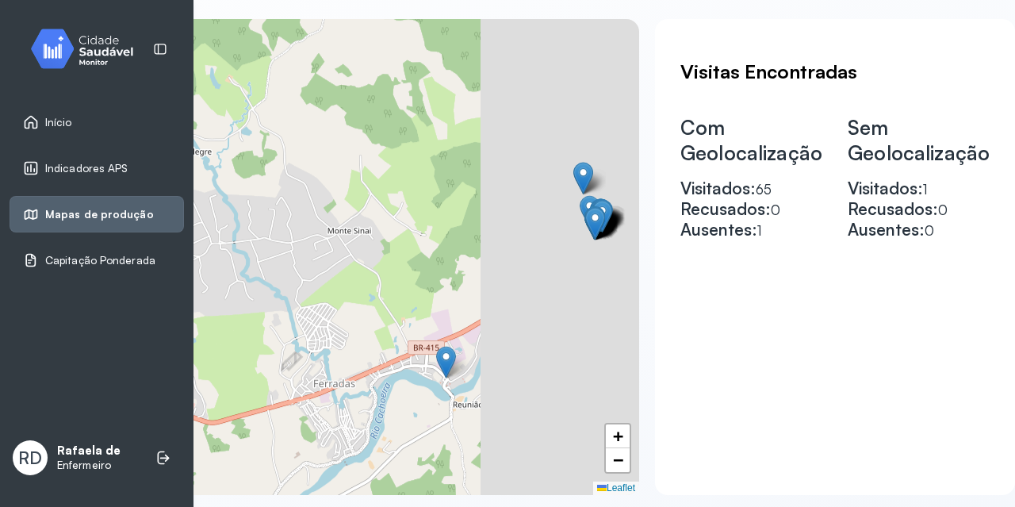
drag, startPoint x: 599, startPoint y: 344, endPoint x: 405, endPoint y: 384, distance: 197.5
click at [405, 384] on div "+ − Leaflet" at bounding box center [322, 257] width 634 height 476
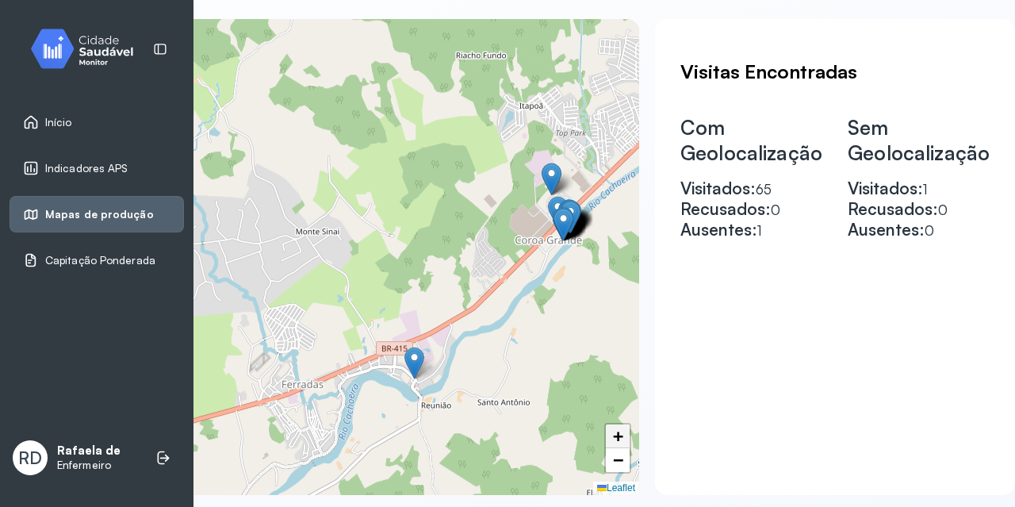
click at [617, 431] on span "+" at bounding box center [618, 436] width 10 height 20
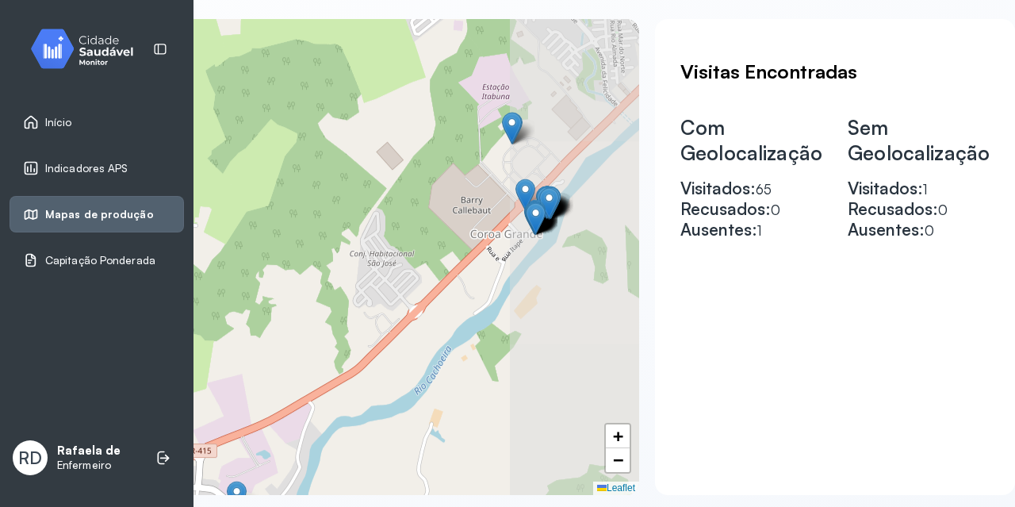
drag, startPoint x: 613, startPoint y: 351, endPoint x: 342, endPoint y: 362, distance: 270.6
click at [342, 362] on div "+ − Leaflet" at bounding box center [322, 257] width 634 height 476
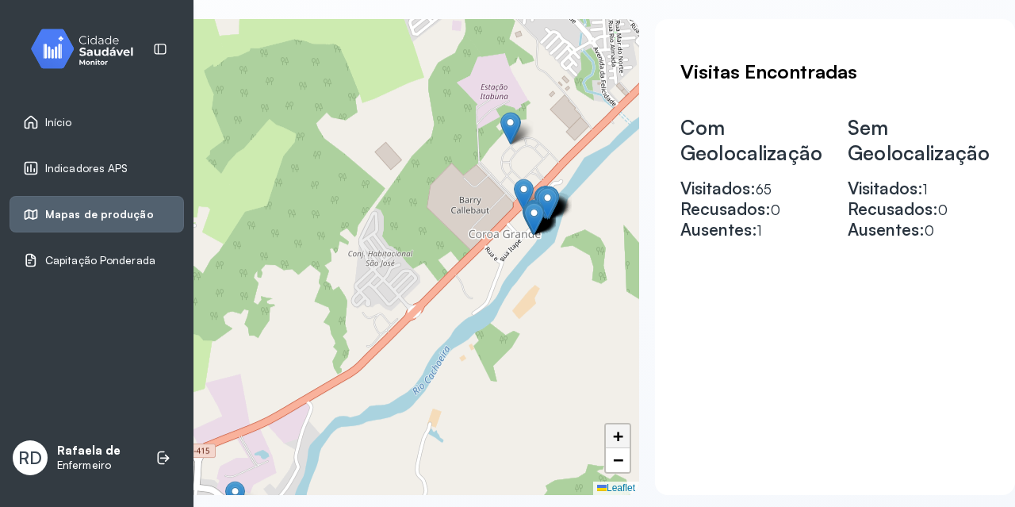
click at [620, 434] on span "+" at bounding box center [618, 436] width 10 height 20
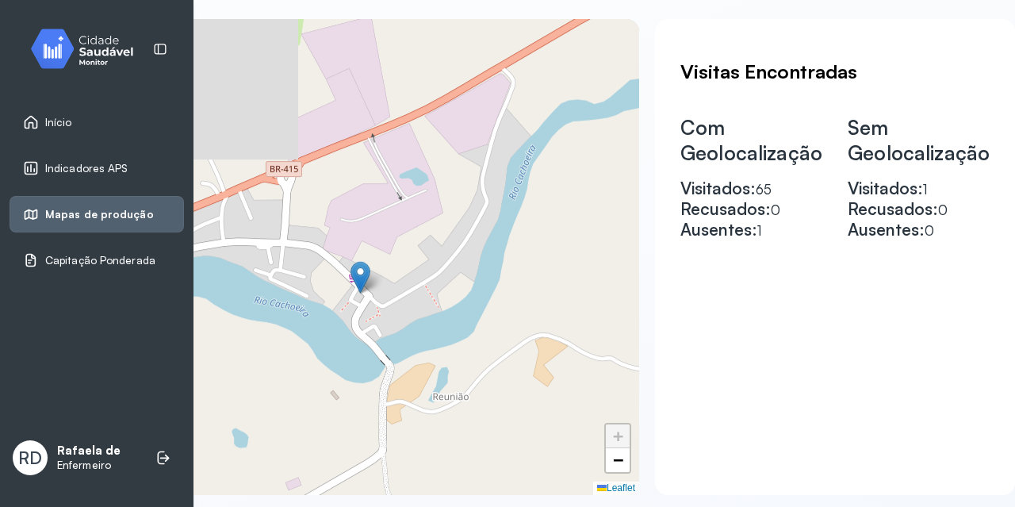
drag, startPoint x: 536, startPoint y: 409, endPoint x: 740, endPoint y: -48, distance: 500.4
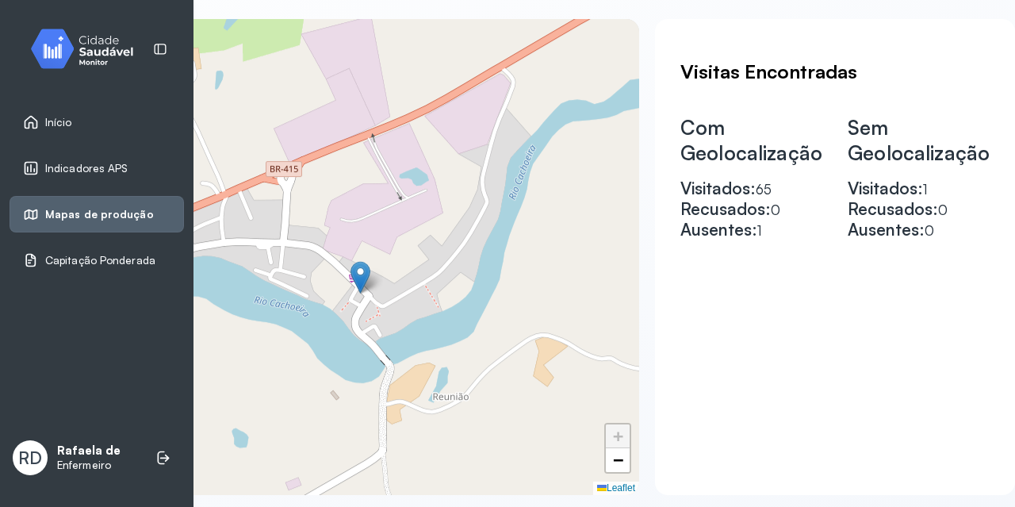
click at [740, 0] on html "**********" at bounding box center [507, 253] width 1015 height 507
click at [361, 274] on img at bounding box center [360, 277] width 20 height 33
click at [362, 277] on img at bounding box center [360, 277] width 20 height 33
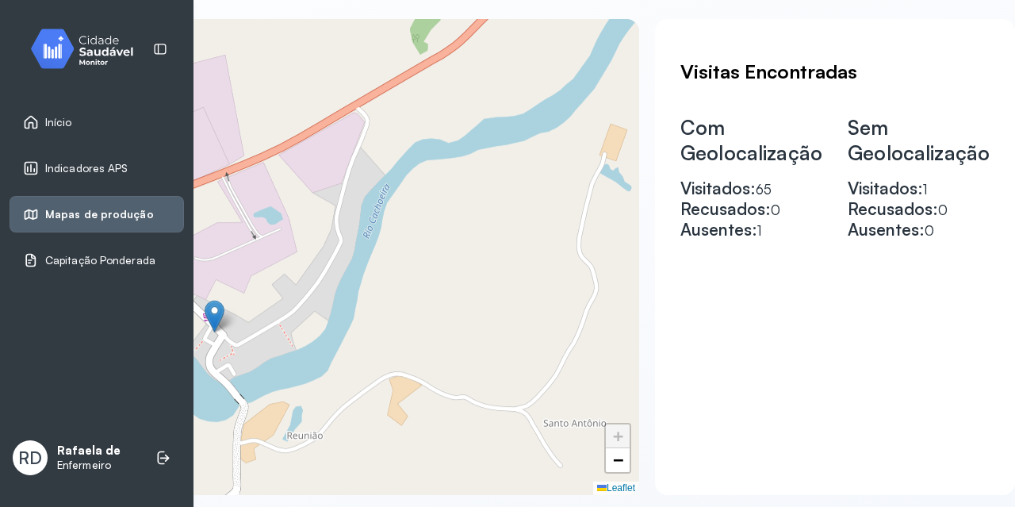
drag, startPoint x: 589, startPoint y: 365, endPoint x: 316, endPoint y: 417, distance: 278.5
click at [316, 419] on div "+ − Leaflet" at bounding box center [322, 257] width 634 height 476
click at [316, 415] on div "+ − Leaflet" at bounding box center [322, 257] width 634 height 476
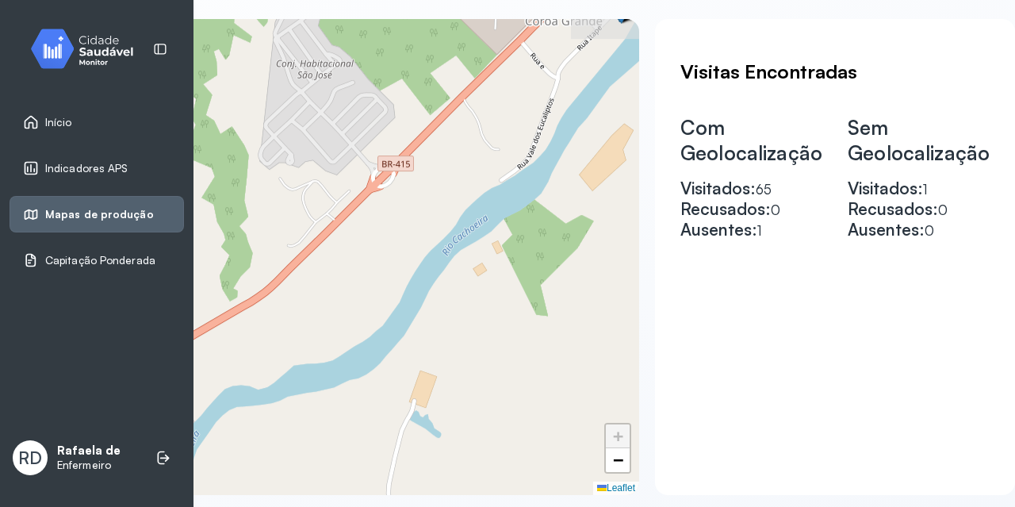
drag, startPoint x: 424, startPoint y: 186, endPoint x: 418, endPoint y: 319, distance: 133.3
click at [365, 393] on div "+ − Leaflet" at bounding box center [322, 257] width 634 height 476
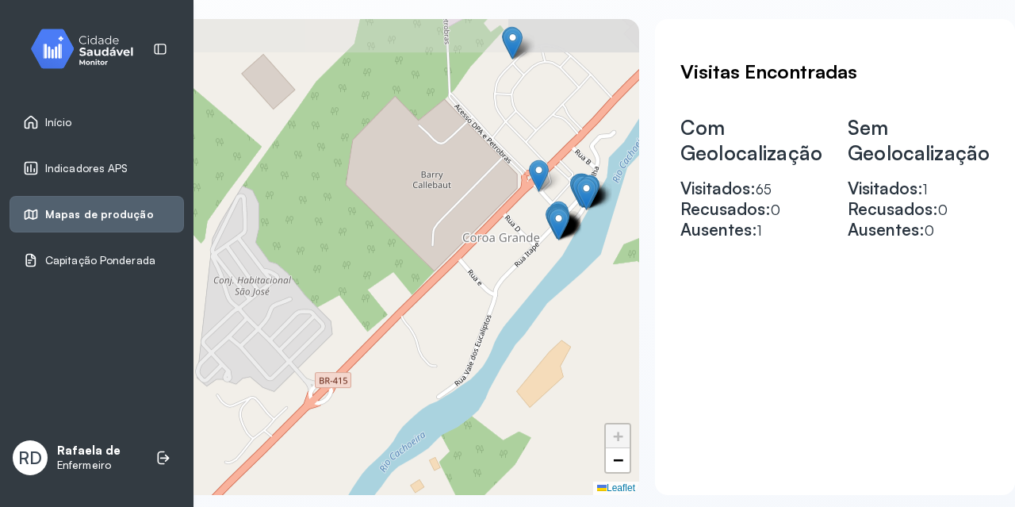
drag, startPoint x: 482, startPoint y: 214, endPoint x: 424, endPoint y: 400, distance: 194.3
click at [424, 400] on div "+ − Leaflet" at bounding box center [322, 257] width 634 height 476
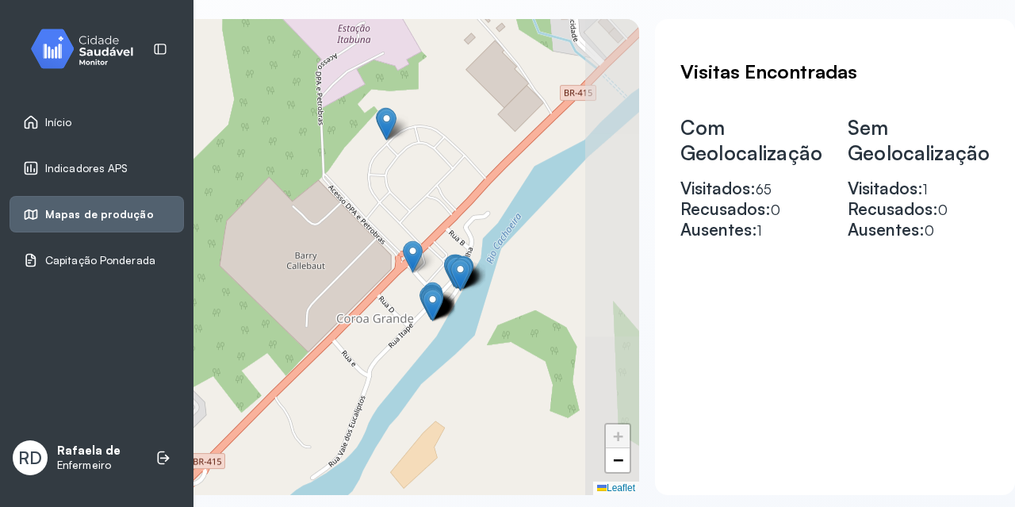
drag, startPoint x: 504, startPoint y: 317, endPoint x: 378, endPoint y: 397, distance: 149.3
click at [378, 397] on div "+ − Leaflet" at bounding box center [322, 257] width 634 height 476
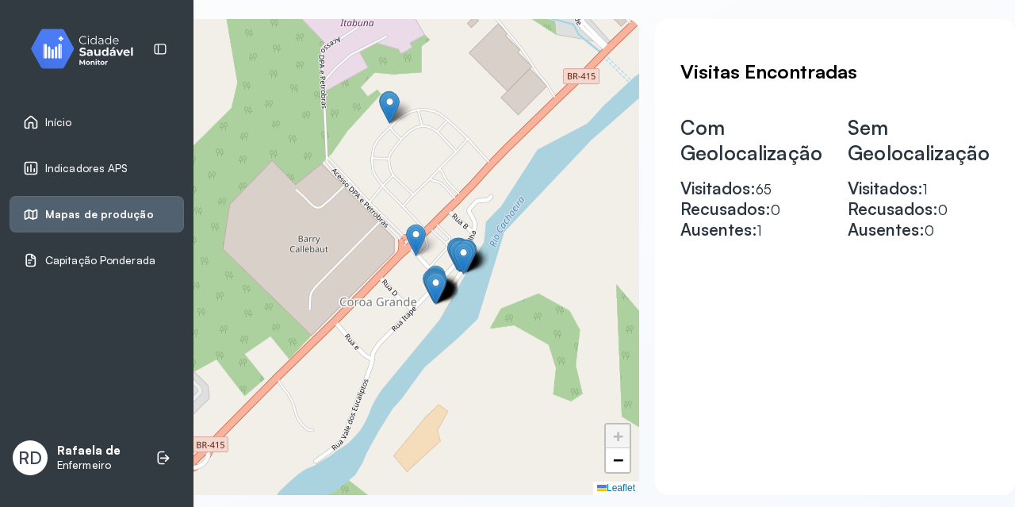
drag, startPoint x: 516, startPoint y: 300, endPoint x: 519, endPoint y: 283, distance: 16.9
click at [519, 283] on div "+ − Leaflet" at bounding box center [322, 257] width 634 height 476
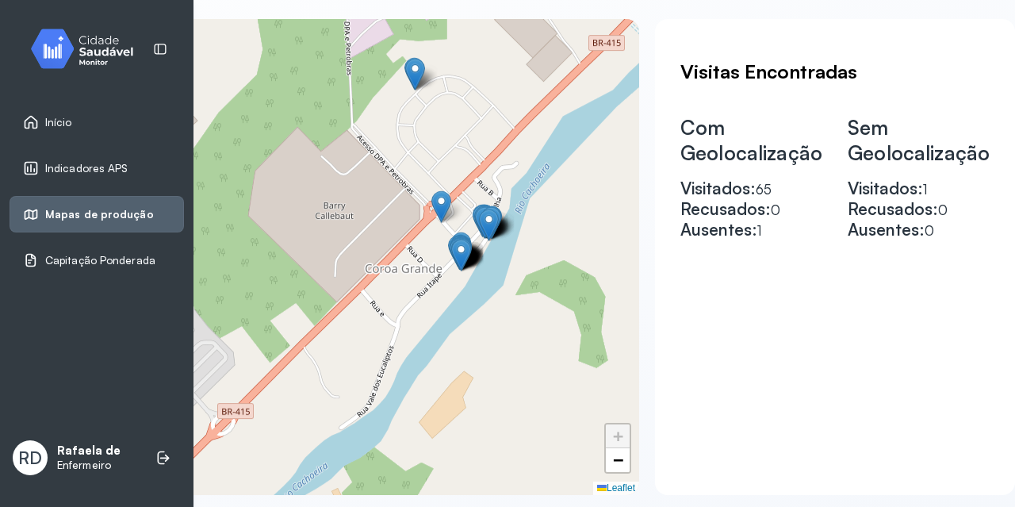
drag, startPoint x: 579, startPoint y: 297, endPoint x: 604, endPoint y: 263, distance: 41.9
click at [604, 263] on div "+ − Leaflet" at bounding box center [322, 257] width 634 height 476
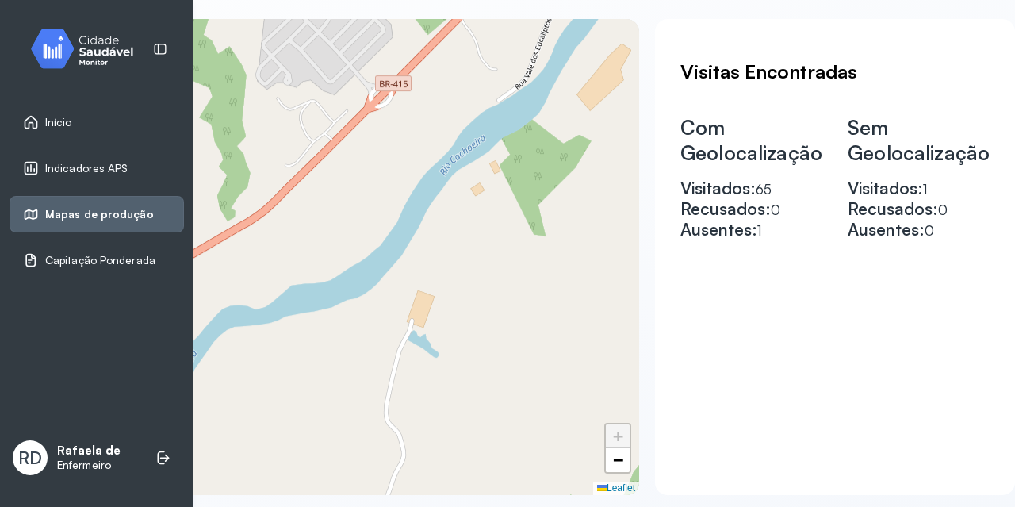
drag, startPoint x: 292, startPoint y: 403, endPoint x: 499, endPoint y: 36, distance: 421.8
click at [499, 36] on div "+ − Leaflet" at bounding box center [322, 257] width 634 height 476
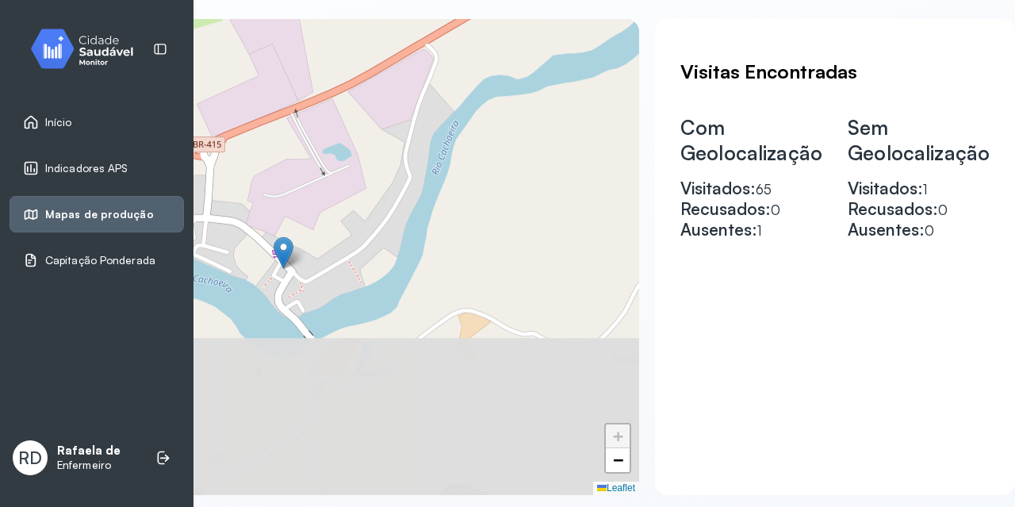
drag, startPoint x: 383, startPoint y: 273, endPoint x: 624, endPoint y: 67, distance: 317.1
click at [624, 67] on div "+ − Leaflet" at bounding box center [322, 257] width 634 height 476
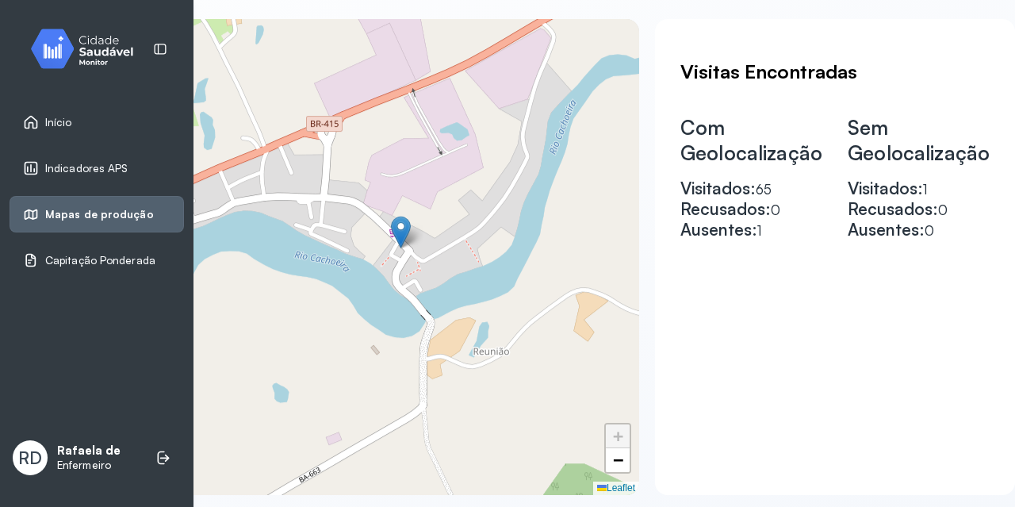
drag, startPoint x: 440, startPoint y: 232, endPoint x: 528, endPoint y: 228, distance: 88.1
click at [528, 228] on div "+ − Leaflet" at bounding box center [322, 257] width 634 height 476
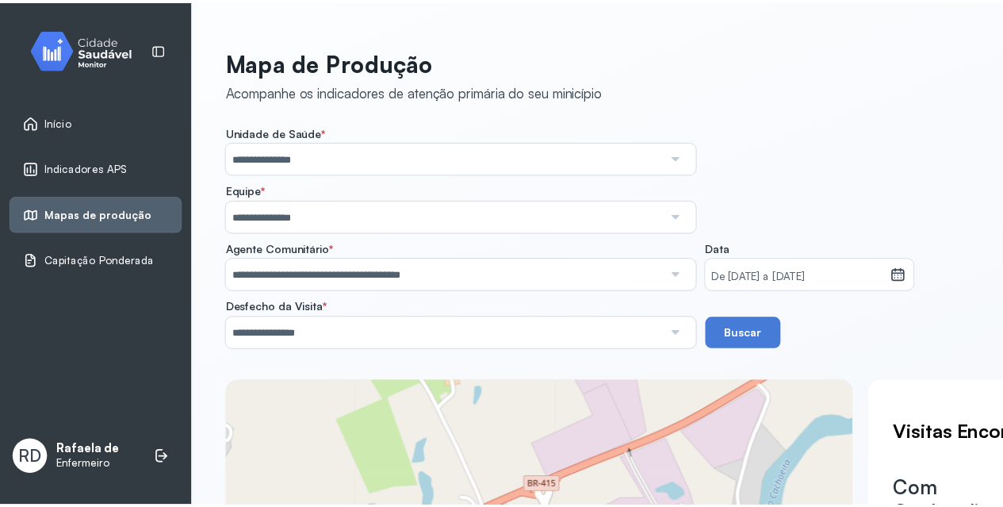
scroll to position [0, 0]
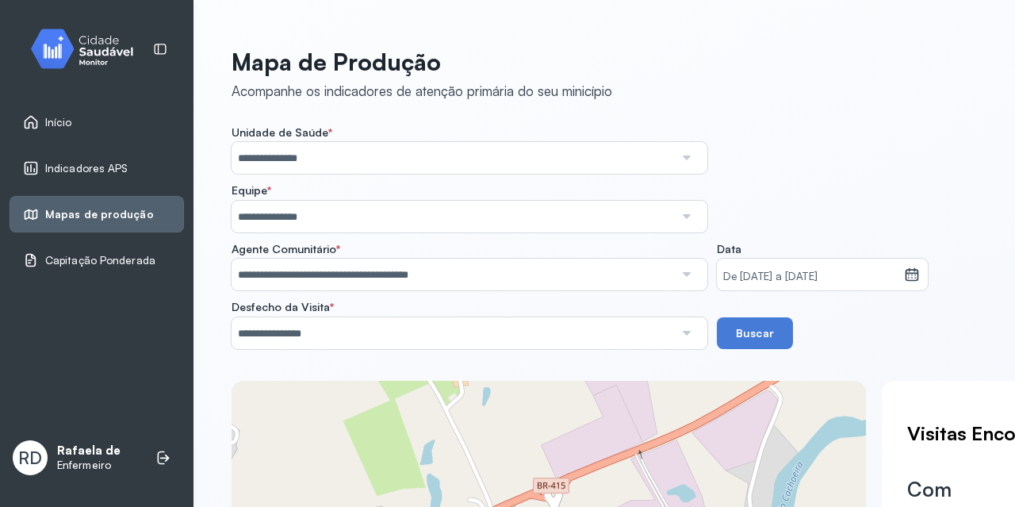
click at [399, 281] on input "**********" at bounding box center [452, 274] width 442 height 32
click at [386, 231] on div "**********" at bounding box center [603, 237] width 745 height 224
click at [741, 323] on button "Buscar" at bounding box center [755, 333] width 76 height 32
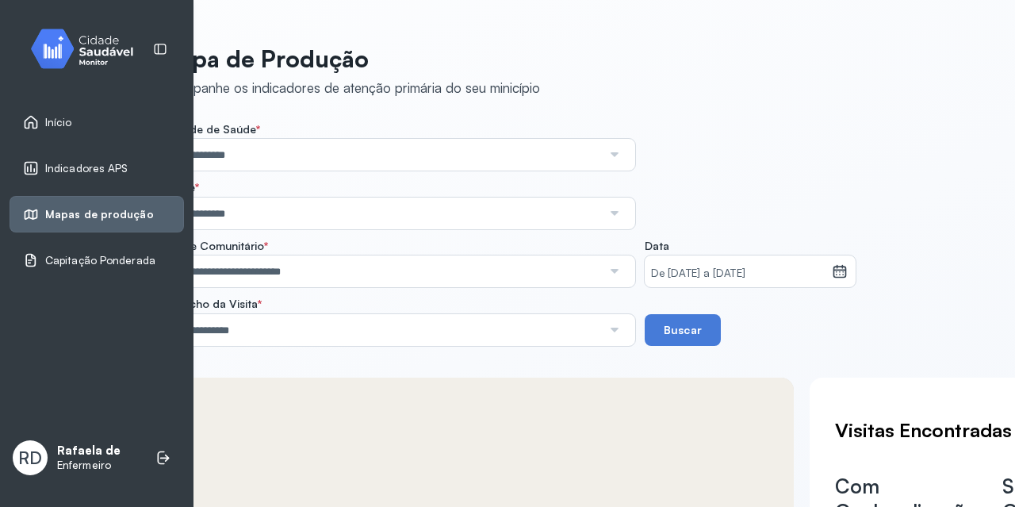
scroll to position [3, 0]
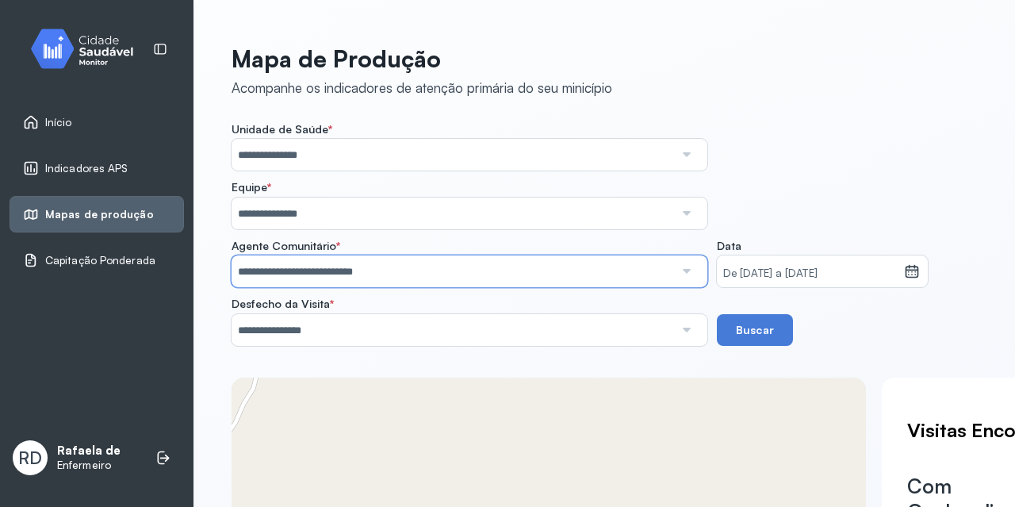
click at [341, 270] on input "**********" at bounding box center [452, 271] width 442 height 32
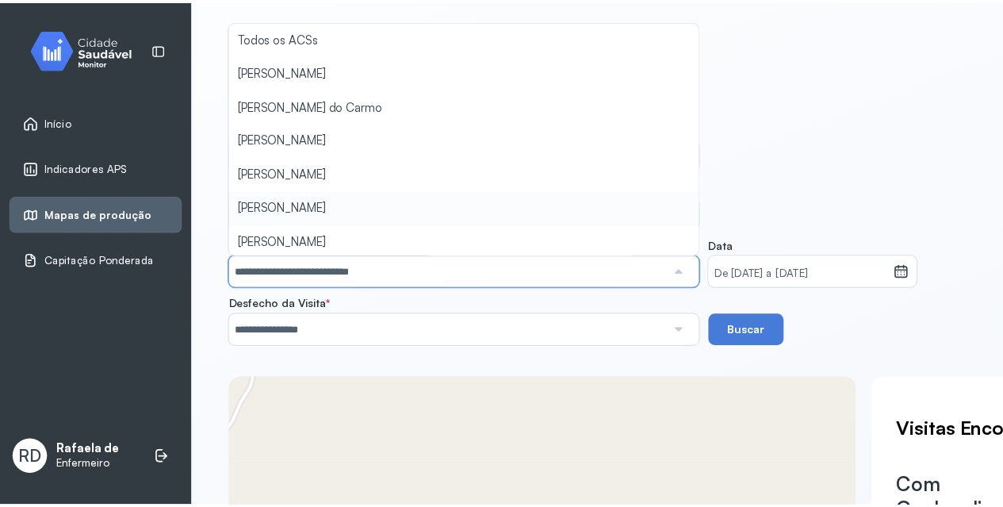
scroll to position [36, 0]
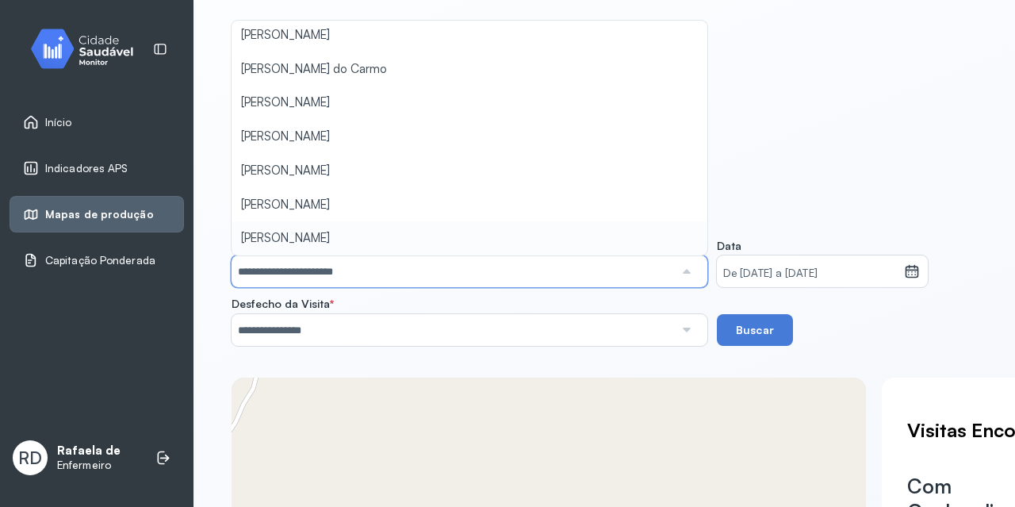
click at [388, 234] on div "**********" at bounding box center [603, 234] width 745 height 224
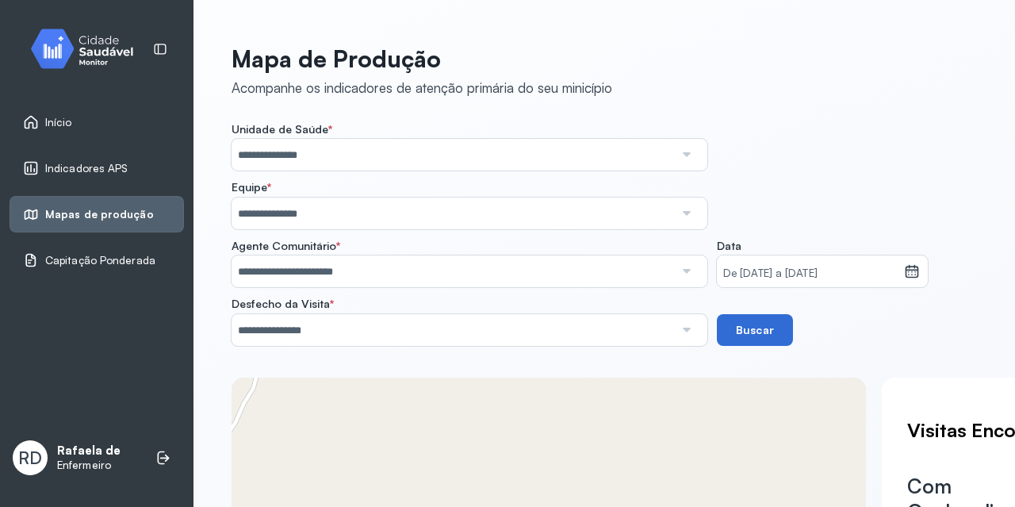
click at [761, 335] on button "Buscar" at bounding box center [755, 330] width 76 height 32
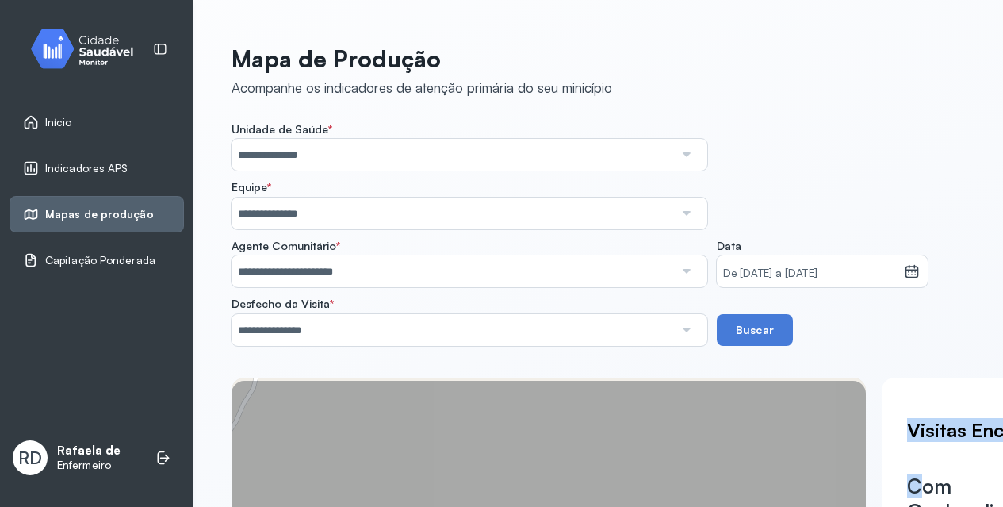
scroll to position [6, 0]
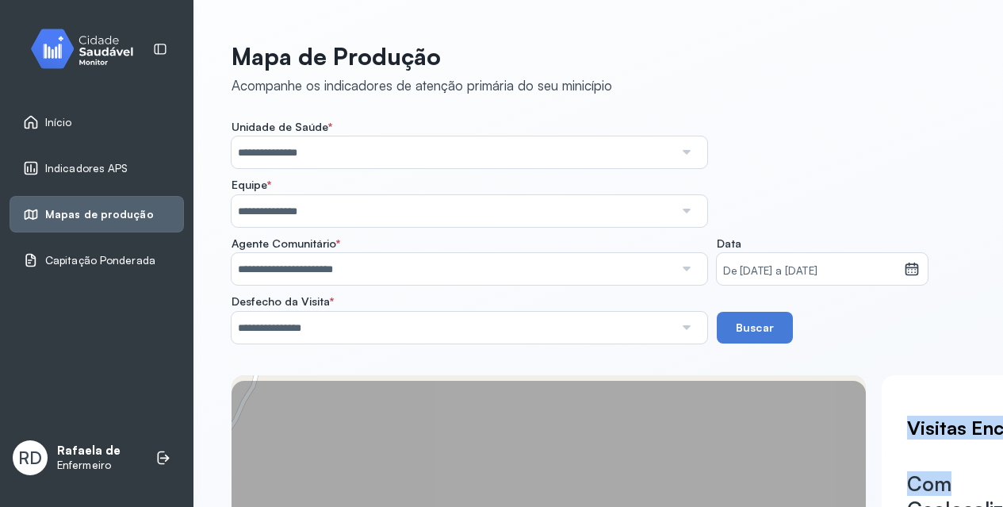
drag, startPoint x: 762, startPoint y: 500, endPoint x: 961, endPoint y: 465, distance: 202.2
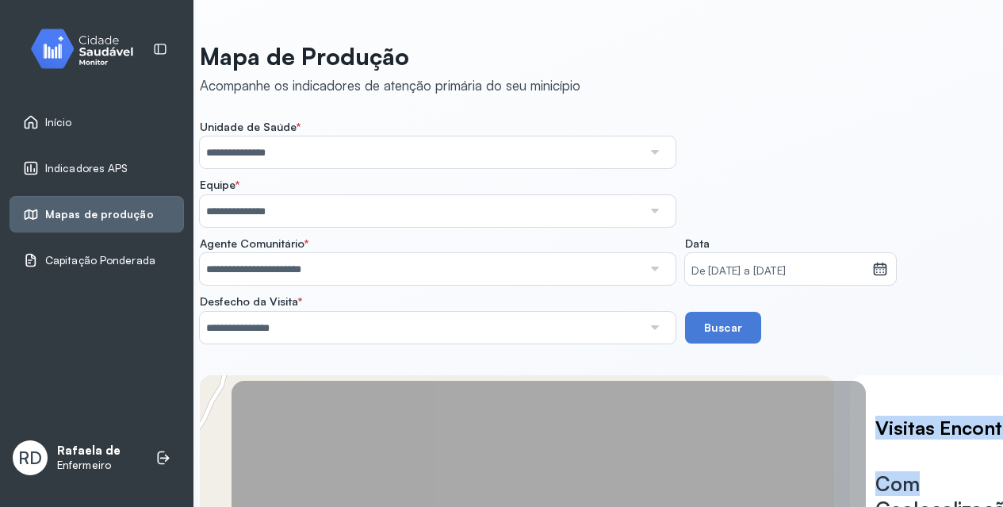
scroll to position [257, 0]
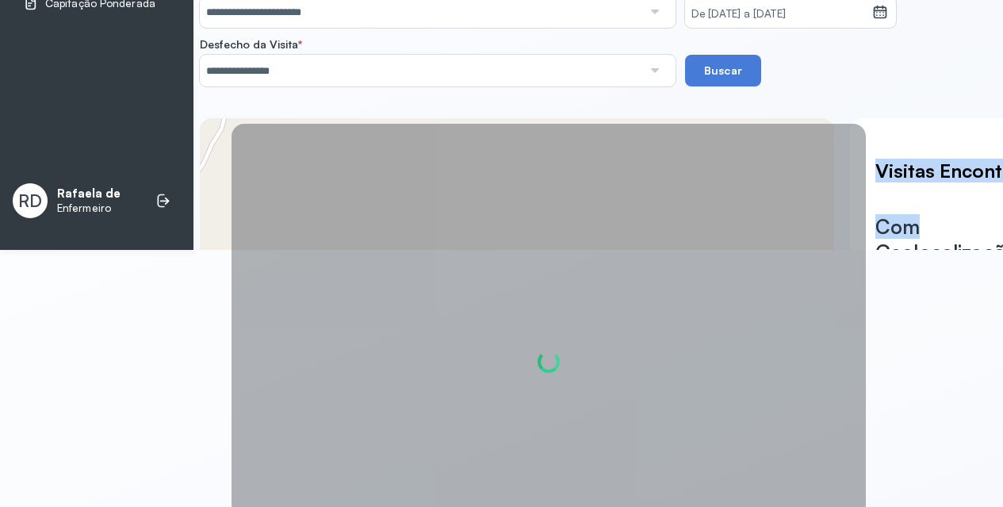
drag, startPoint x: 993, startPoint y: 478, endPoint x: 993, endPoint y: 495, distance: 17.4
drag, startPoint x: 993, startPoint y: 495, endPoint x: 931, endPoint y: 501, distance: 62.1
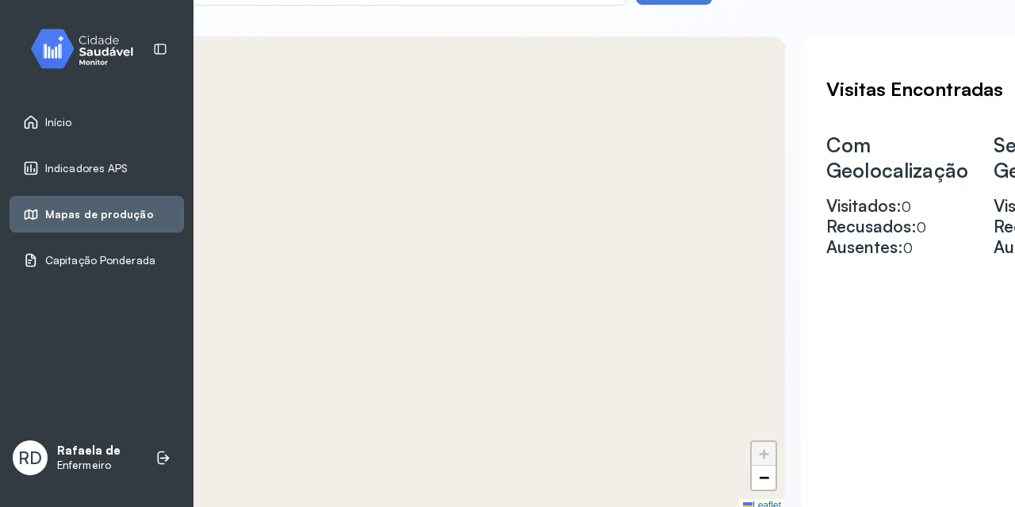
scroll to position [344, 0]
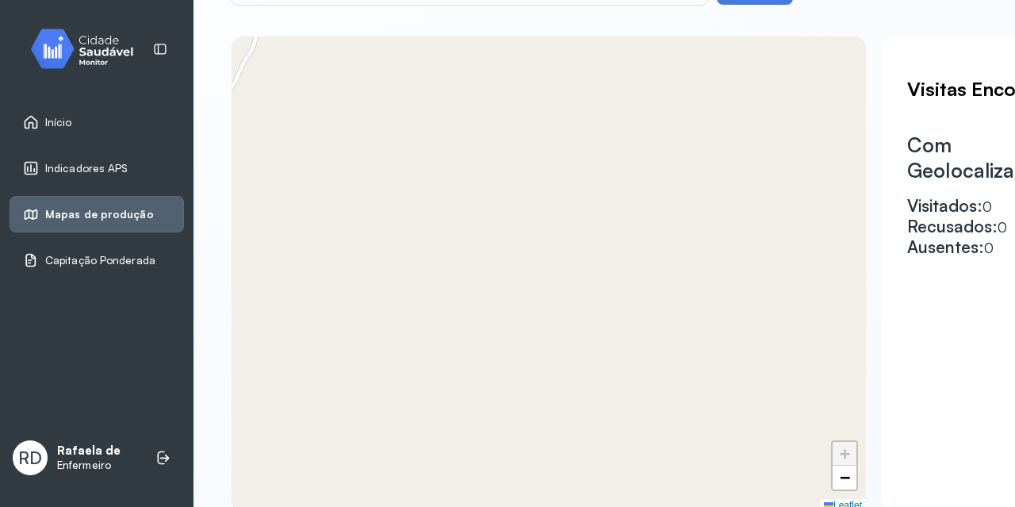
click at [509, 29] on div "**********" at bounding box center [603, 107] width 745 height 809
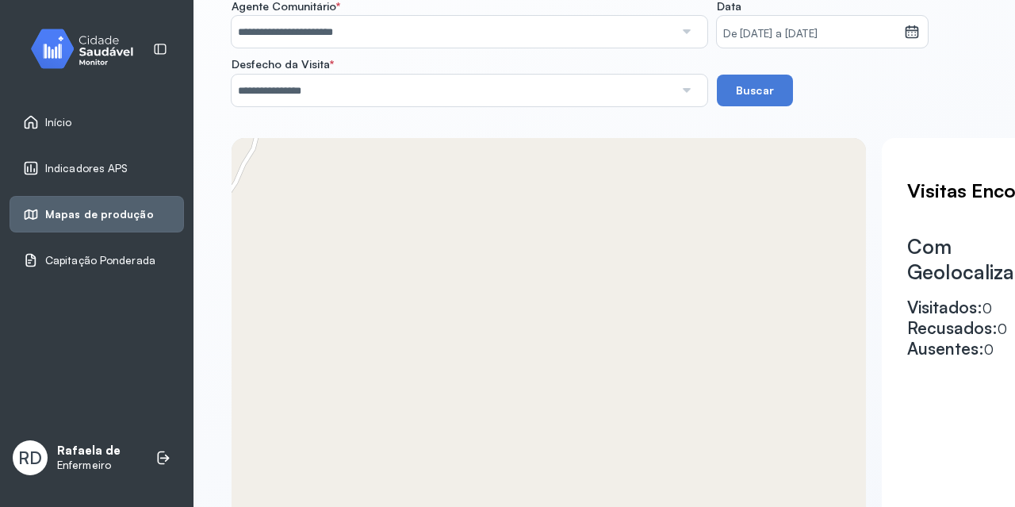
scroll to position [317, 0]
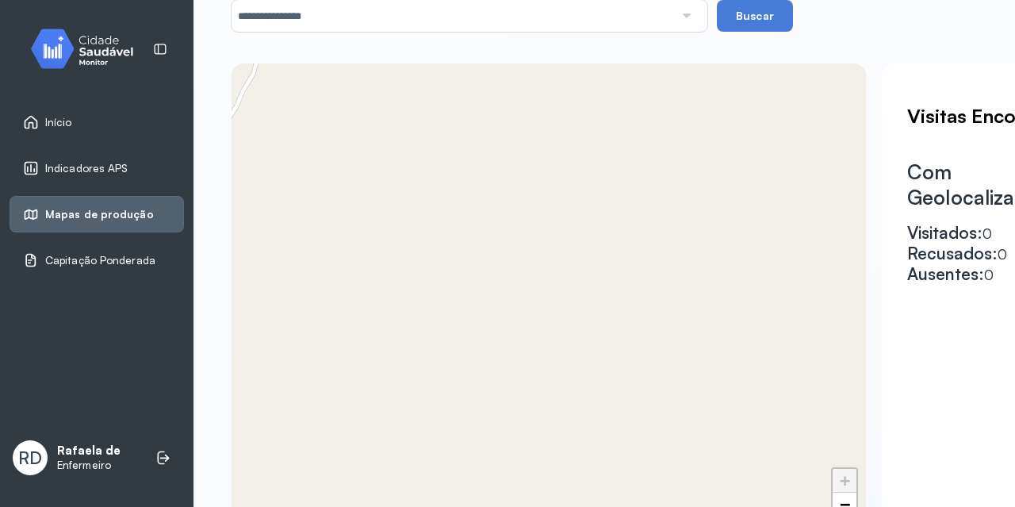
click at [105, 114] on link "Início" at bounding box center [96, 122] width 147 height 16
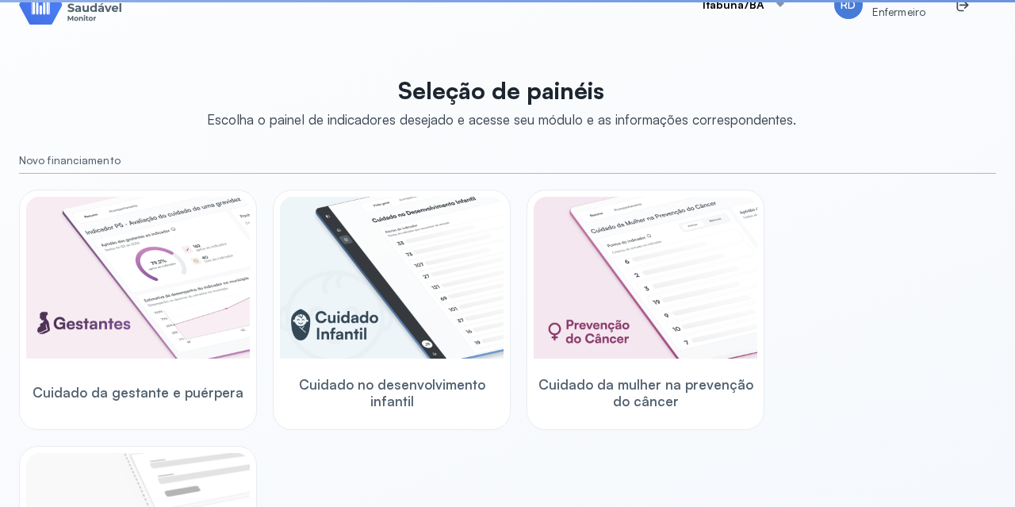
scroll to position [317, 0]
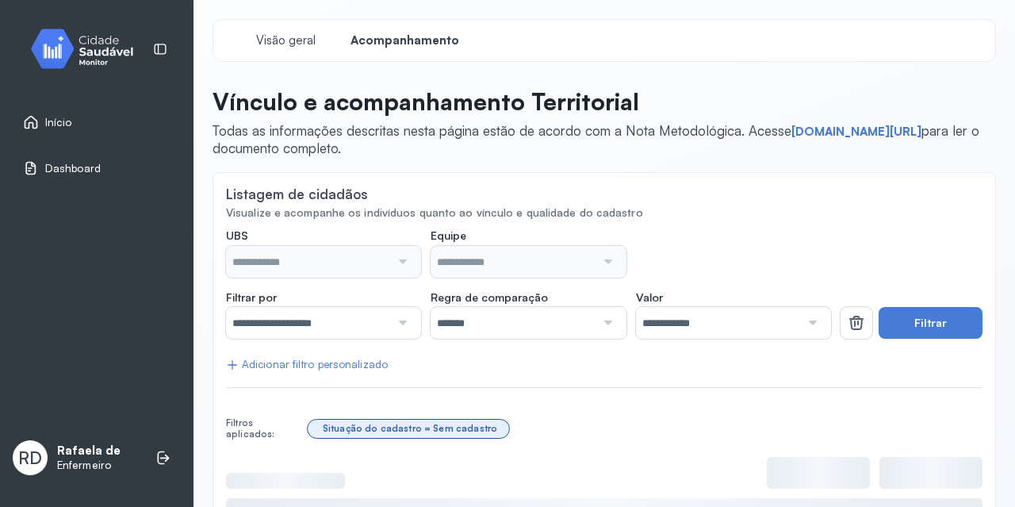
type input "**********"
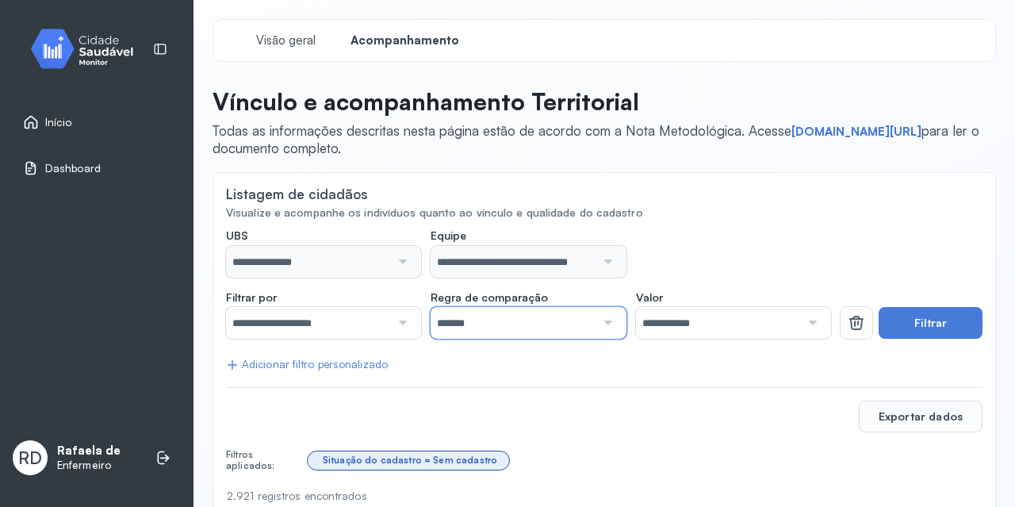
click at [581, 322] on input "*******" at bounding box center [512, 323] width 164 height 32
click at [349, 335] on input "**********" at bounding box center [308, 323] width 164 height 32
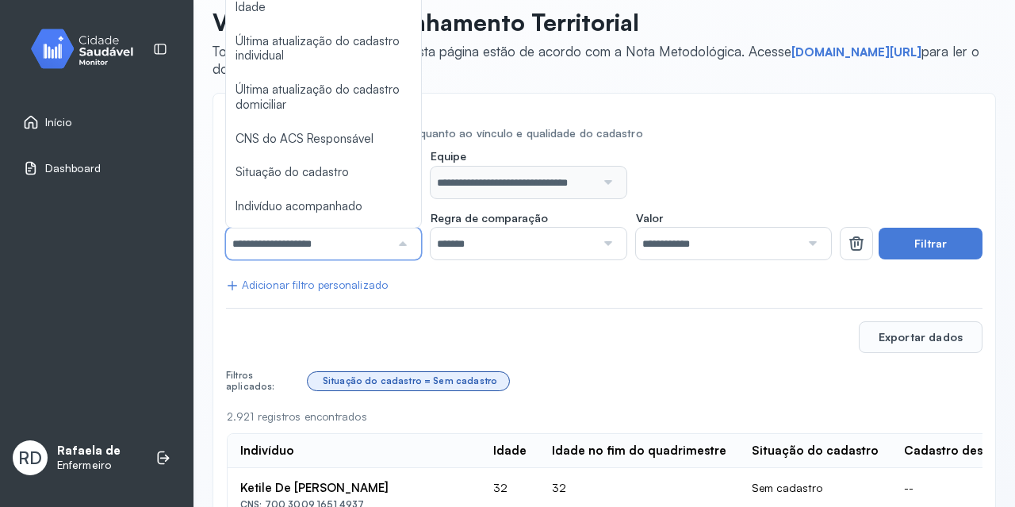
scroll to position [10, 0]
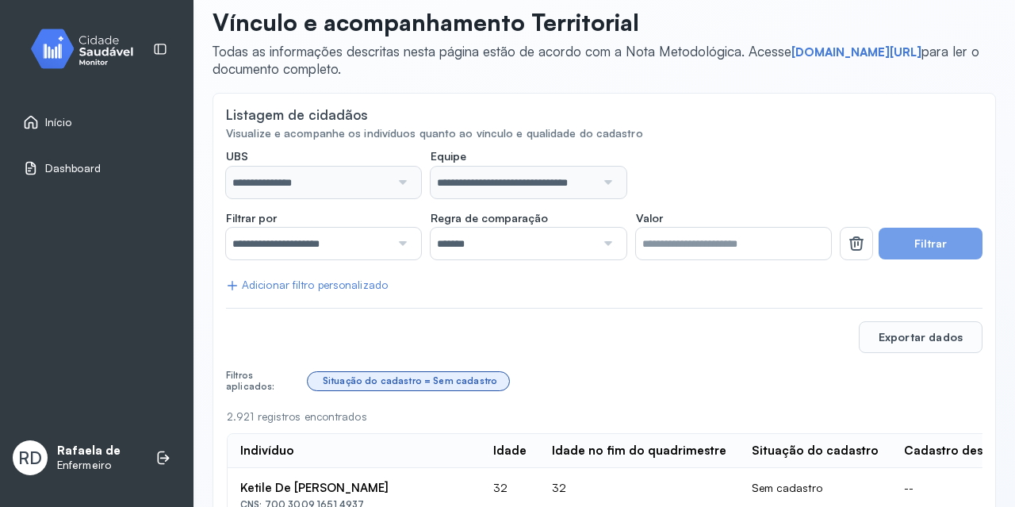
click at [909, 251] on button "Filtrar" at bounding box center [930, 244] width 104 height 32
click at [928, 243] on button "Filtrar" at bounding box center [930, 244] width 104 height 32
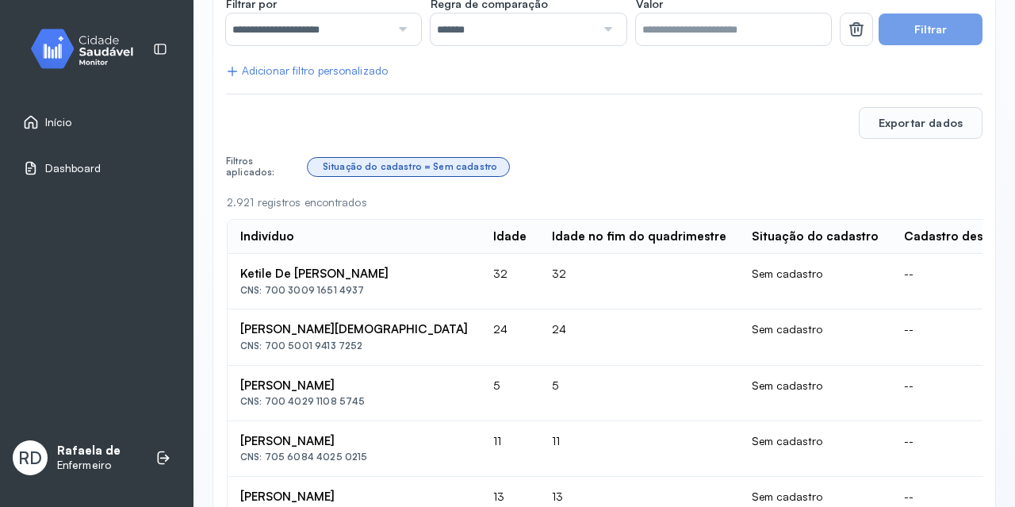
scroll to position [291, 0]
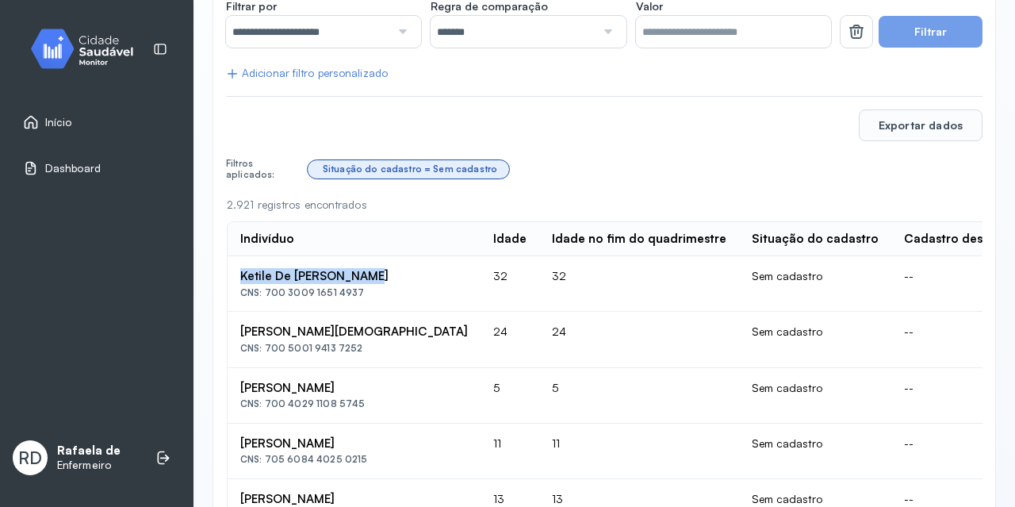
drag, startPoint x: 231, startPoint y: 274, endPoint x: 375, endPoint y: 280, distance: 144.4
click at [375, 280] on td "Ketile De Jesus Santos CNS: 700 3009 1651 4937" at bounding box center [354, 283] width 253 height 55
copy div "Ketile De Jesus Santos"
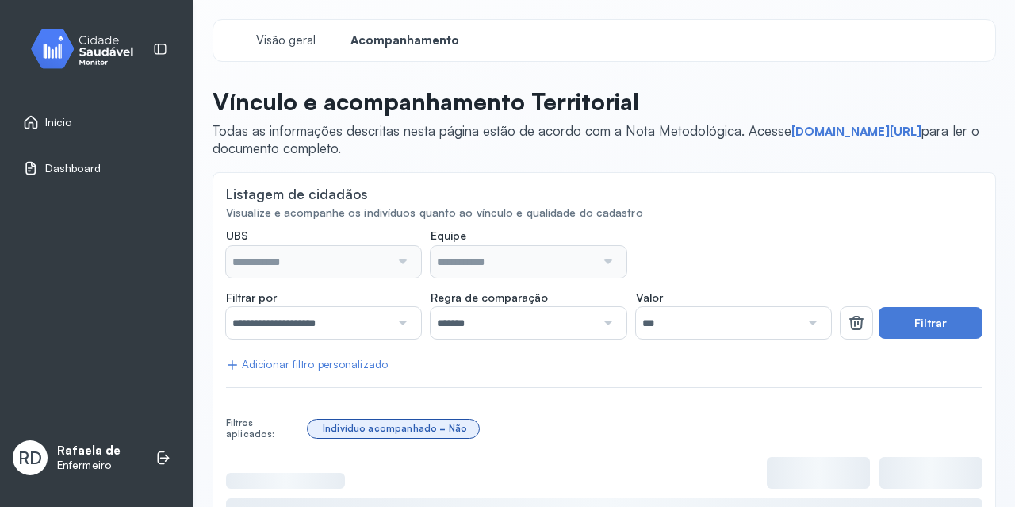
type input "**********"
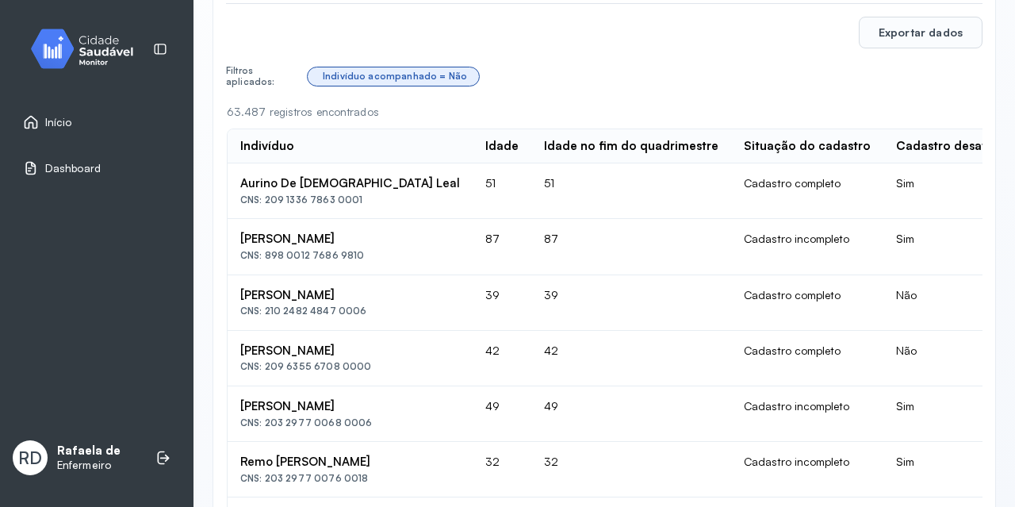
scroll to position [396, 0]
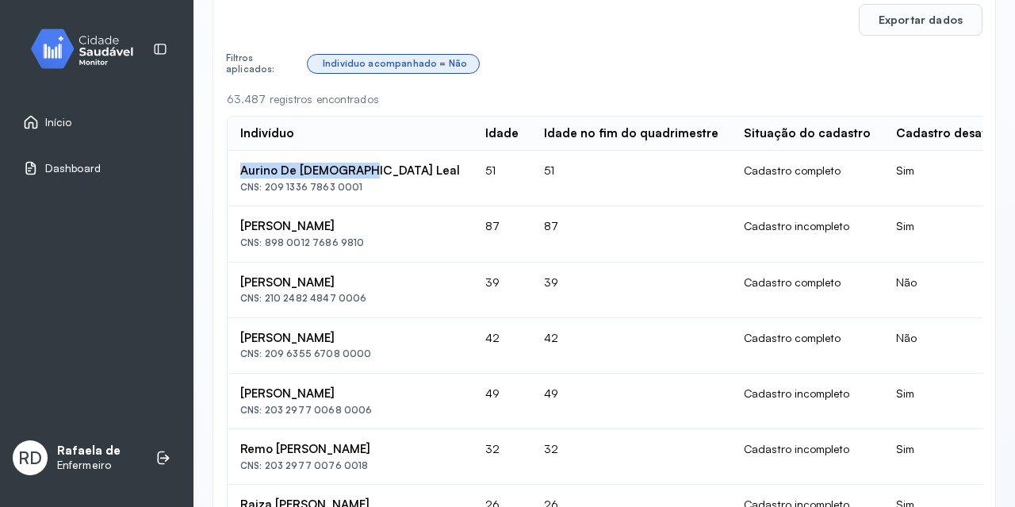
drag, startPoint x: 237, startPoint y: 172, endPoint x: 367, endPoint y: 168, distance: 130.1
click at [367, 168] on td "[PERSON_NAME] Leal CNS: 209 1336 7863 0001" at bounding box center [350, 178] width 245 height 55
copy div "Aurino De [DEMOGRAPHIC_DATA] Leal"
click at [606, 93] on div "63.487 registros encontrados" at bounding box center [604, 99] width 755 height 13
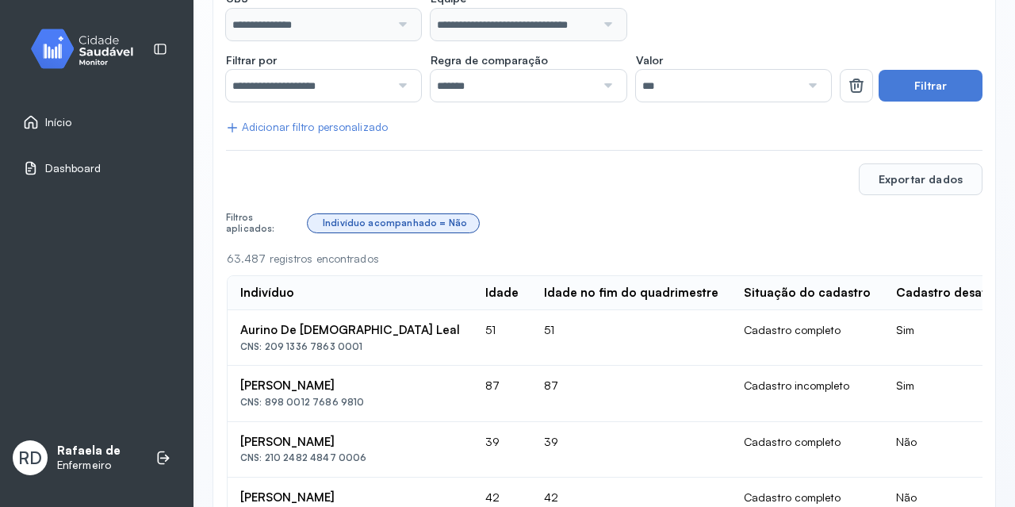
scroll to position [159, 0]
